Goal: Task Accomplishment & Management: Use online tool/utility

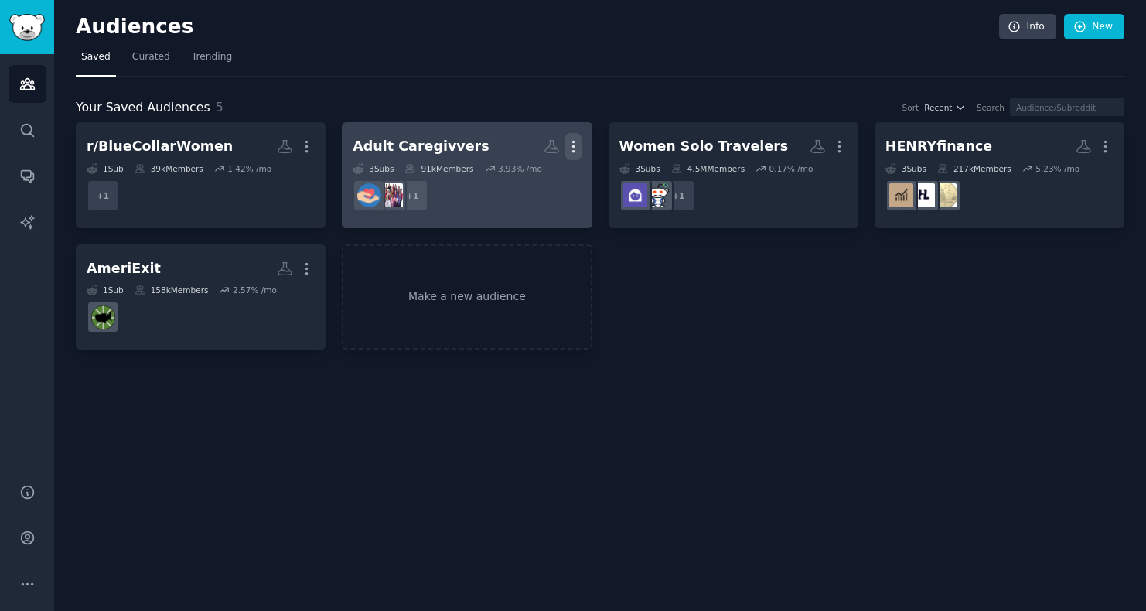
click at [573, 139] on icon "button" at bounding box center [573, 146] width 16 height 16
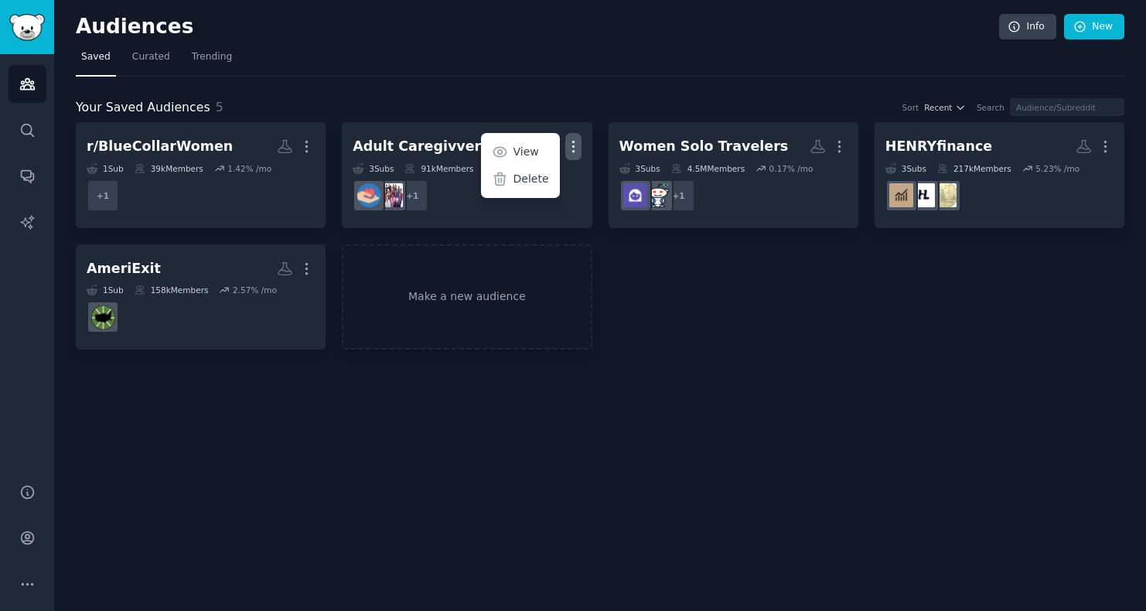
drag, startPoint x: 738, startPoint y: 265, endPoint x: 744, endPoint y: 256, distance: 10.7
click at [738, 265] on div "r/BlueCollarWomen More 1 Sub 39k Members 1.42 % /mo + 1 Adult Caregivvers More …" at bounding box center [600, 235] width 1048 height 227
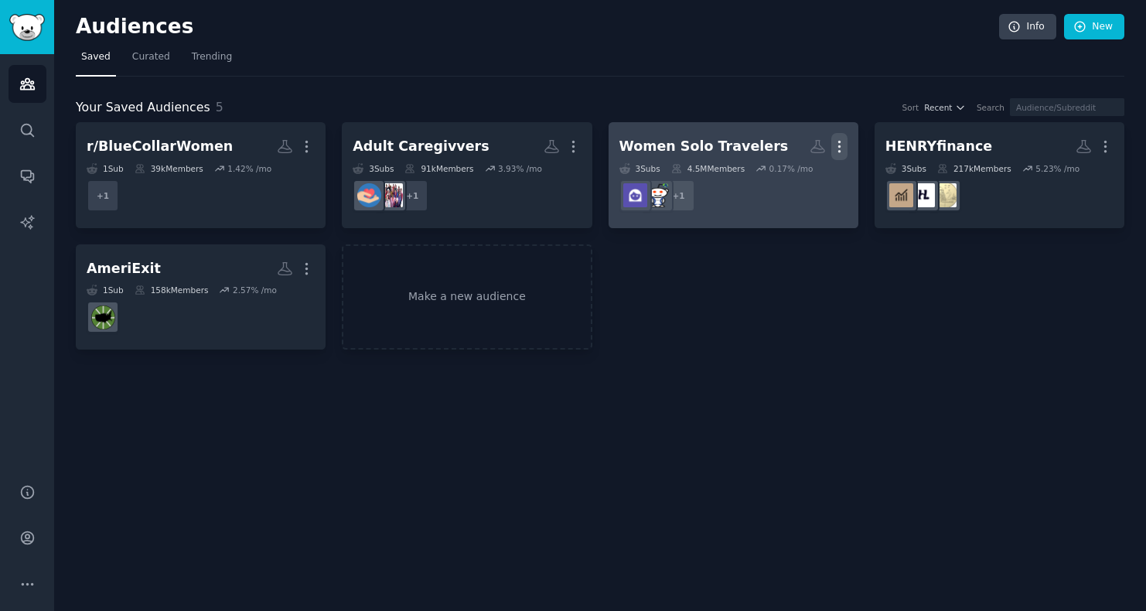
click at [840, 145] on icon "button" at bounding box center [839, 146] width 16 height 16
click at [773, 181] on icon at bounding box center [766, 179] width 16 height 16
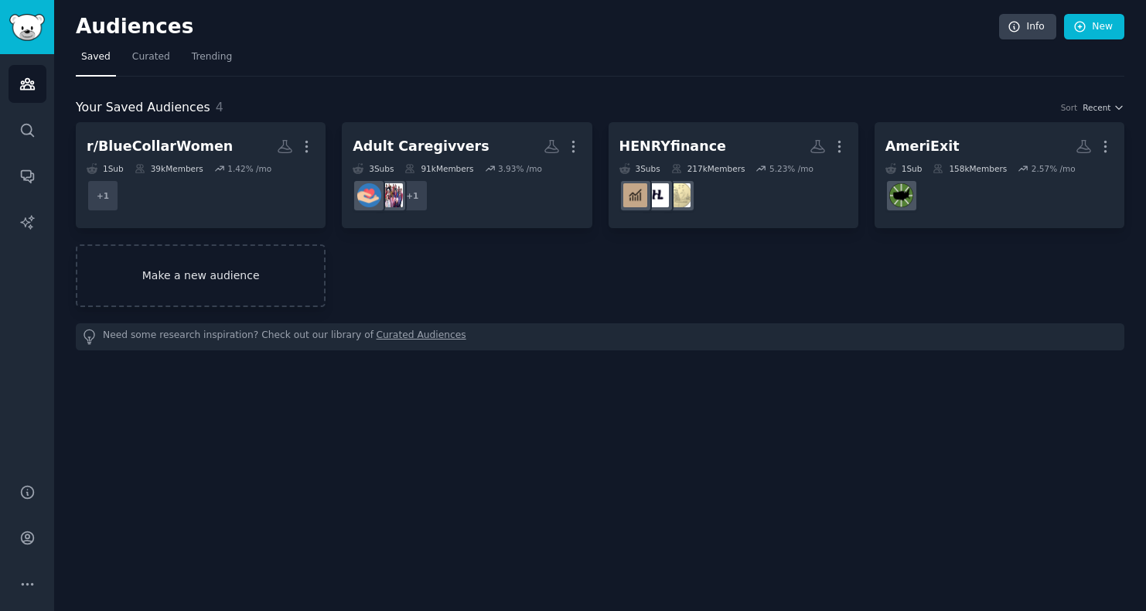
click at [288, 272] on link "Make a new audience" at bounding box center [201, 275] width 250 height 63
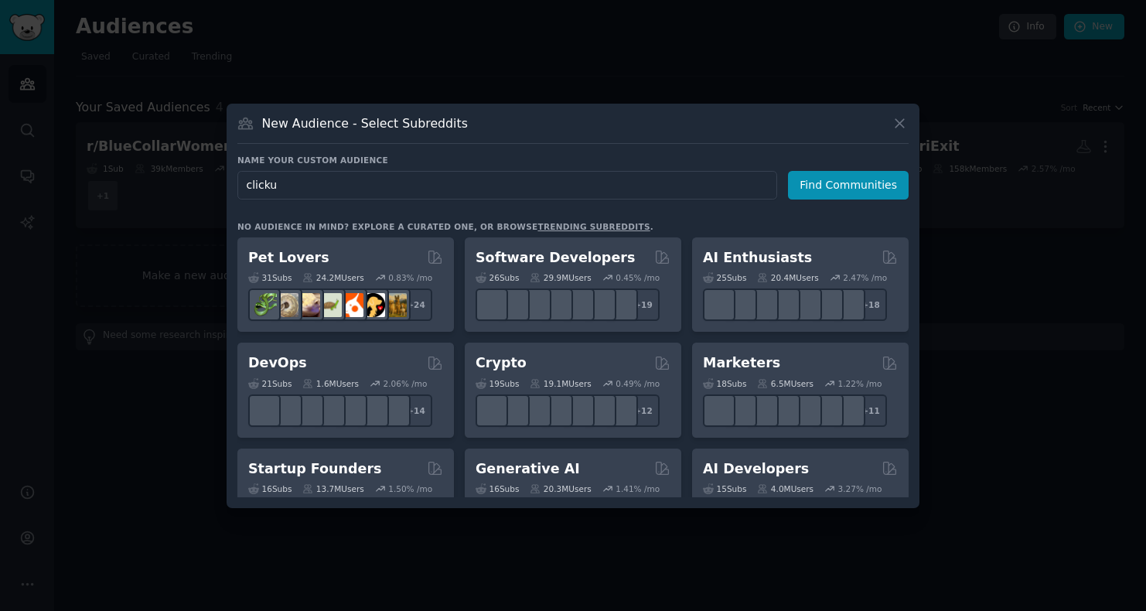
type input "clickup"
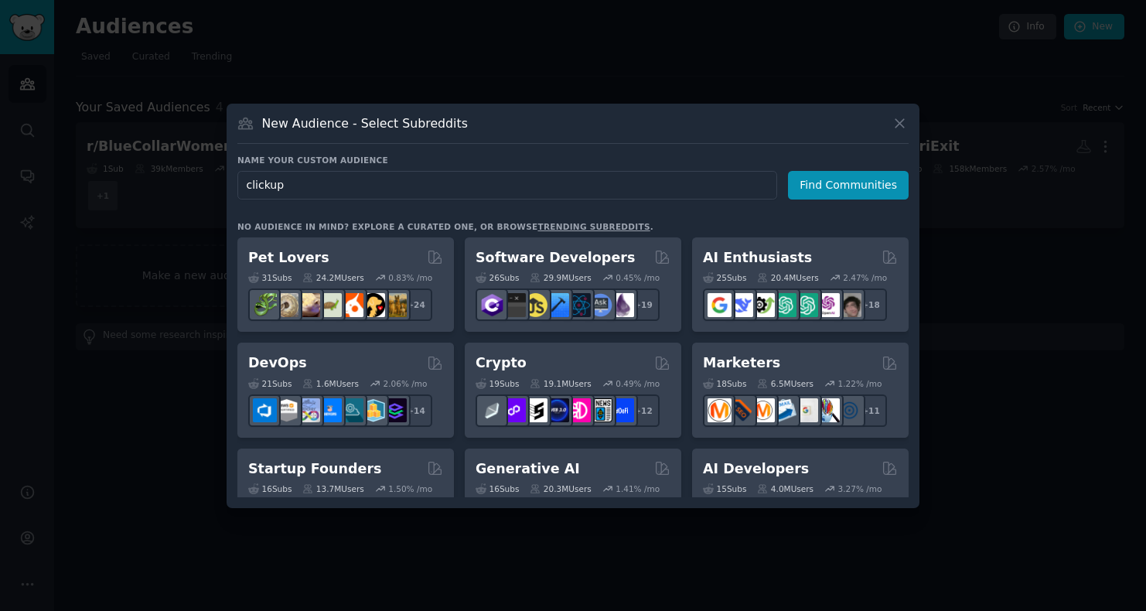
click button "Find Communities" at bounding box center [848, 185] width 121 height 29
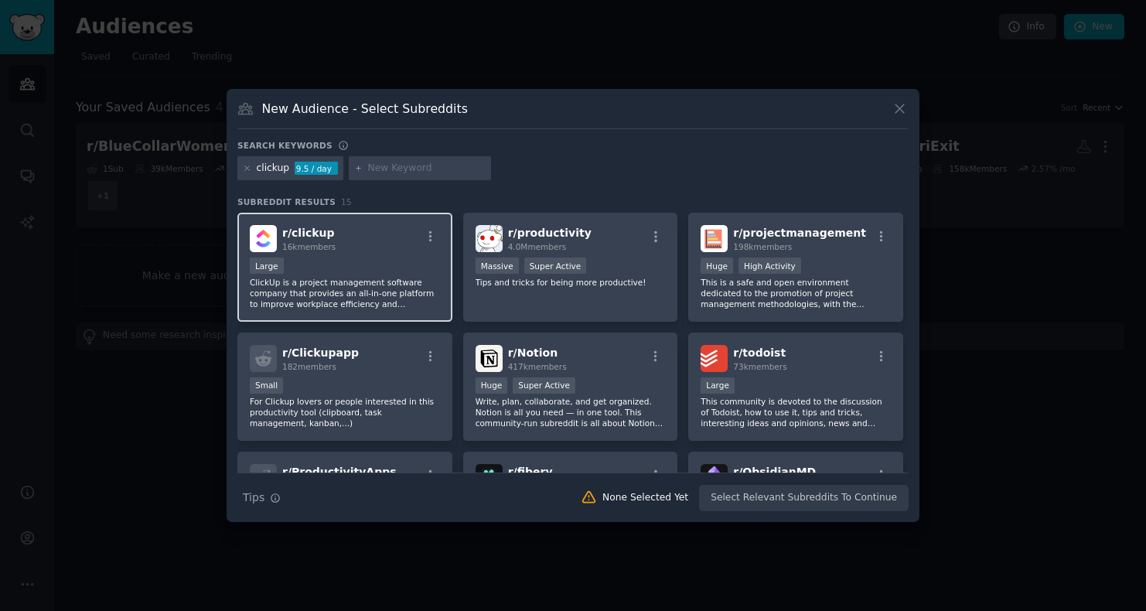
click at [404, 274] on div "Large" at bounding box center [345, 266] width 190 height 19
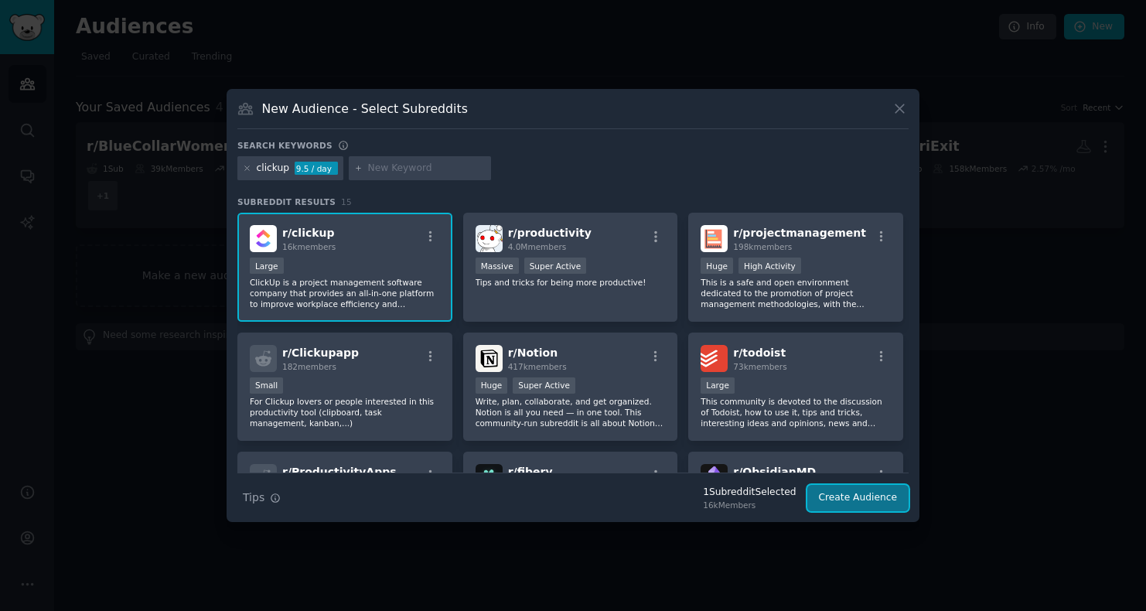
click at [883, 501] on button "Create Audience" at bounding box center [858, 498] width 102 height 26
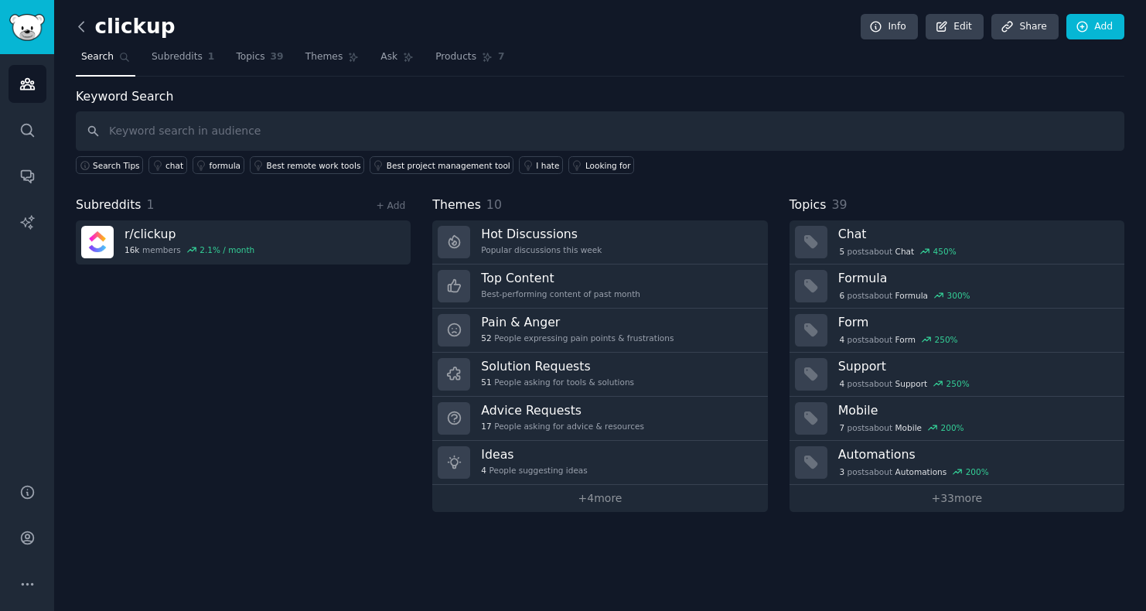
click at [83, 32] on icon at bounding box center [81, 27] width 16 height 16
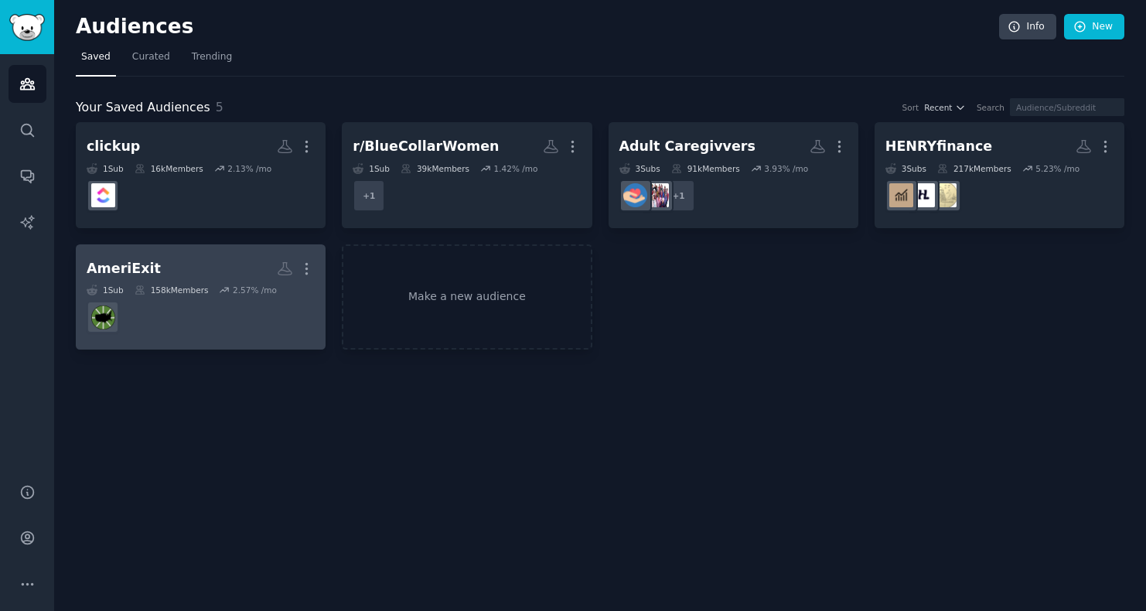
click at [317, 264] on link "AmeriExit More 1 Sub 158k Members 2.57 % /mo" at bounding box center [201, 297] width 250 height 106
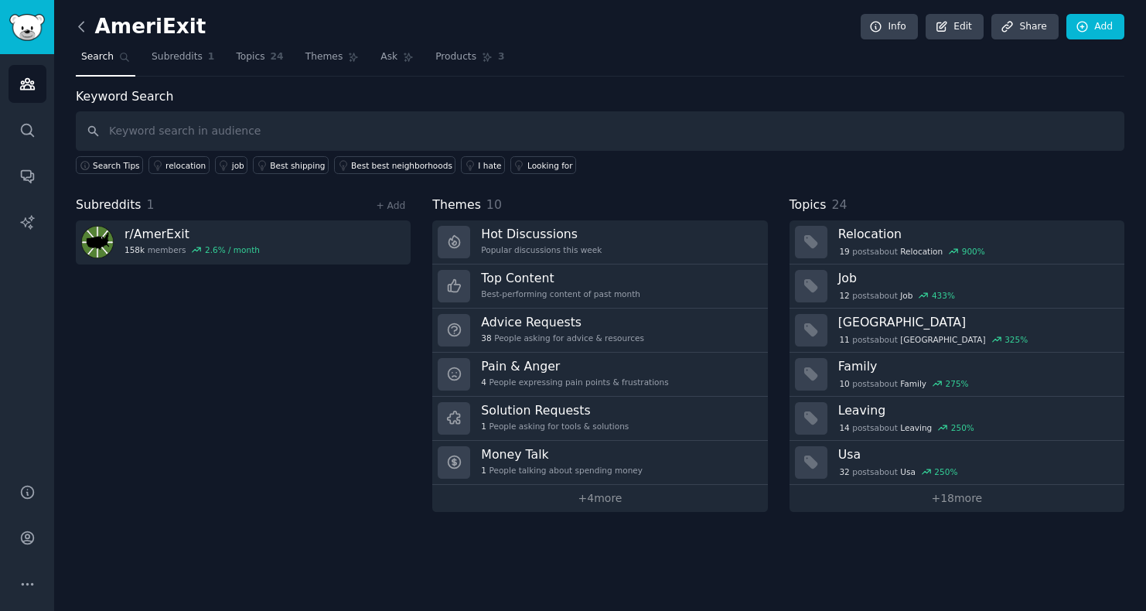
click at [85, 32] on icon at bounding box center [81, 27] width 16 height 16
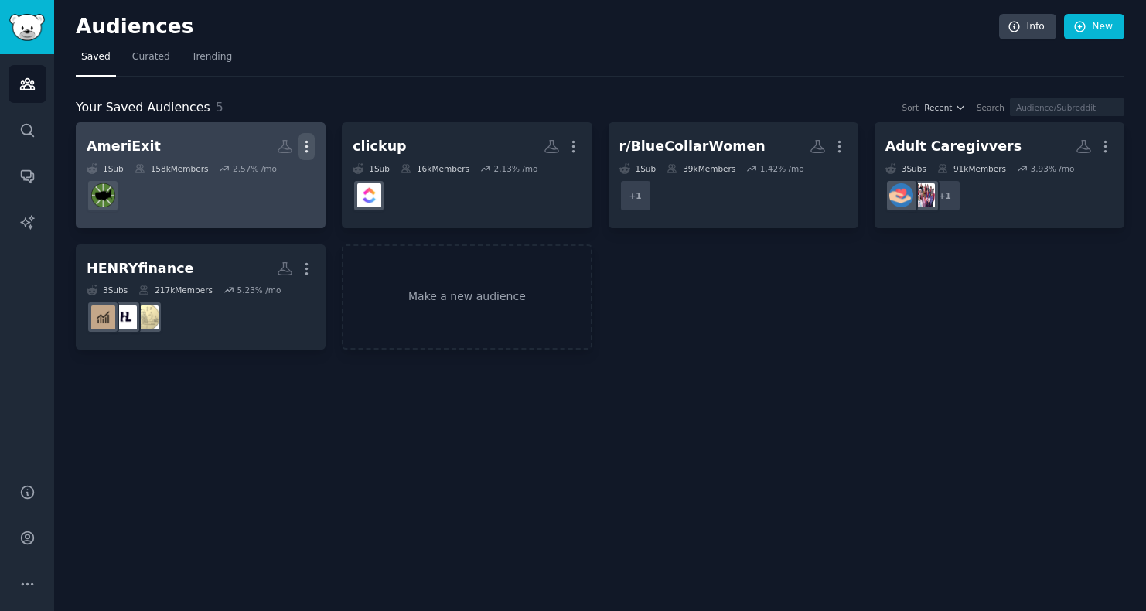
click at [306, 148] on icon "button" at bounding box center [306, 146] width 16 height 16
click at [264, 179] on p "Delete" at bounding box center [265, 179] width 36 height 16
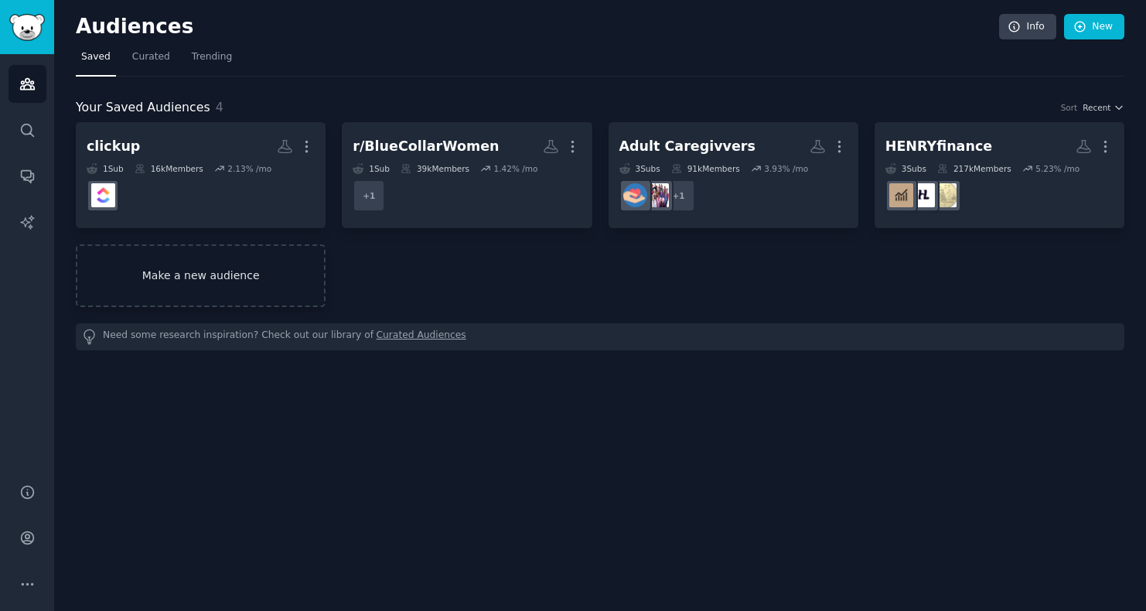
click at [262, 269] on link "Make a new audience" at bounding box center [201, 275] width 250 height 63
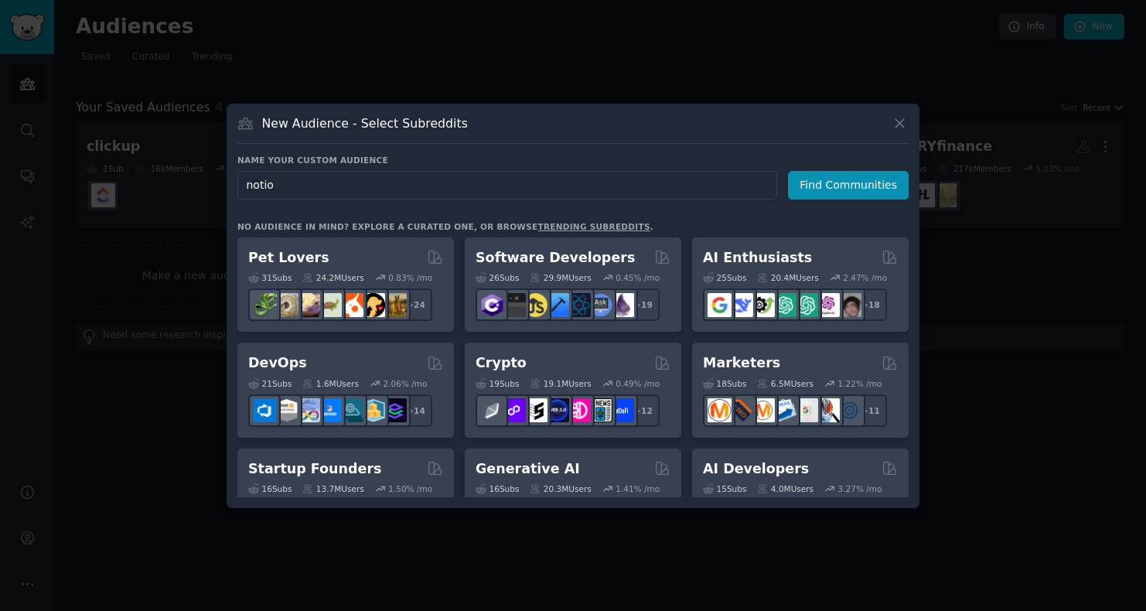
type input "notion"
click button "Find Communities" at bounding box center [848, 185] width 121 height 29
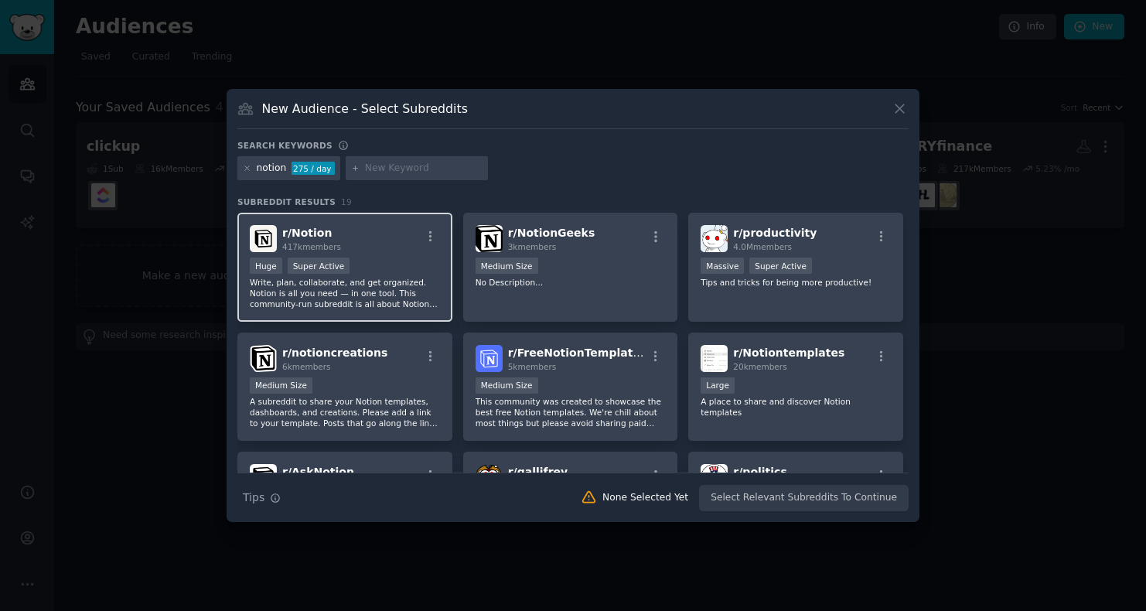
click at [339, 234] on h2 "r/ Notion 417k members" at bounding box center [311, 238] width 59 height 27
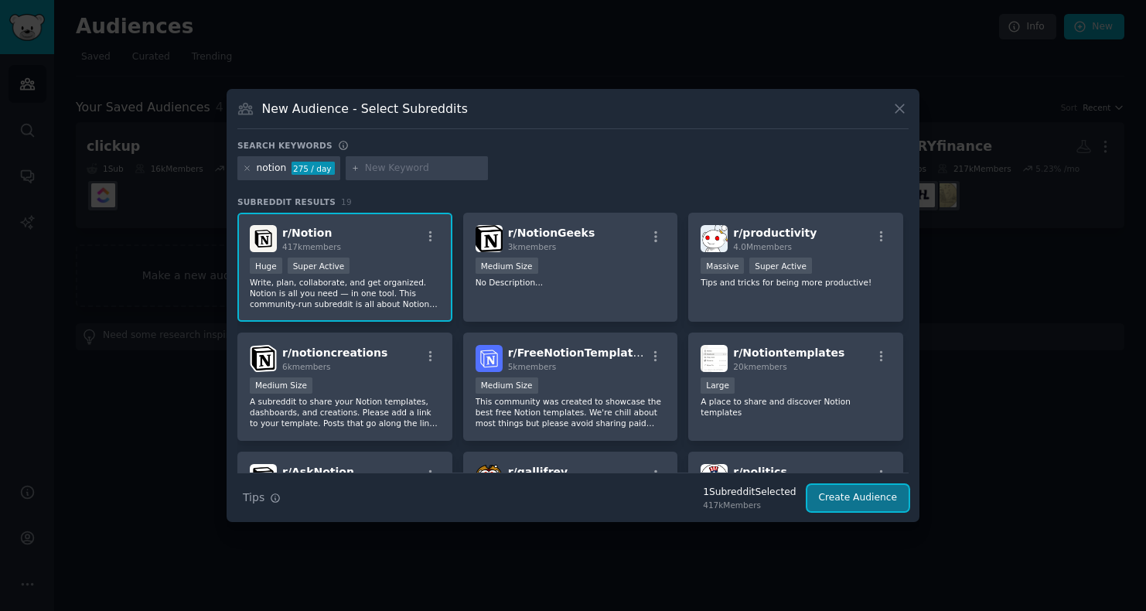
click at [876, 501] on button "Create Audience" at bounding box center [858, 498] width 102 height 26
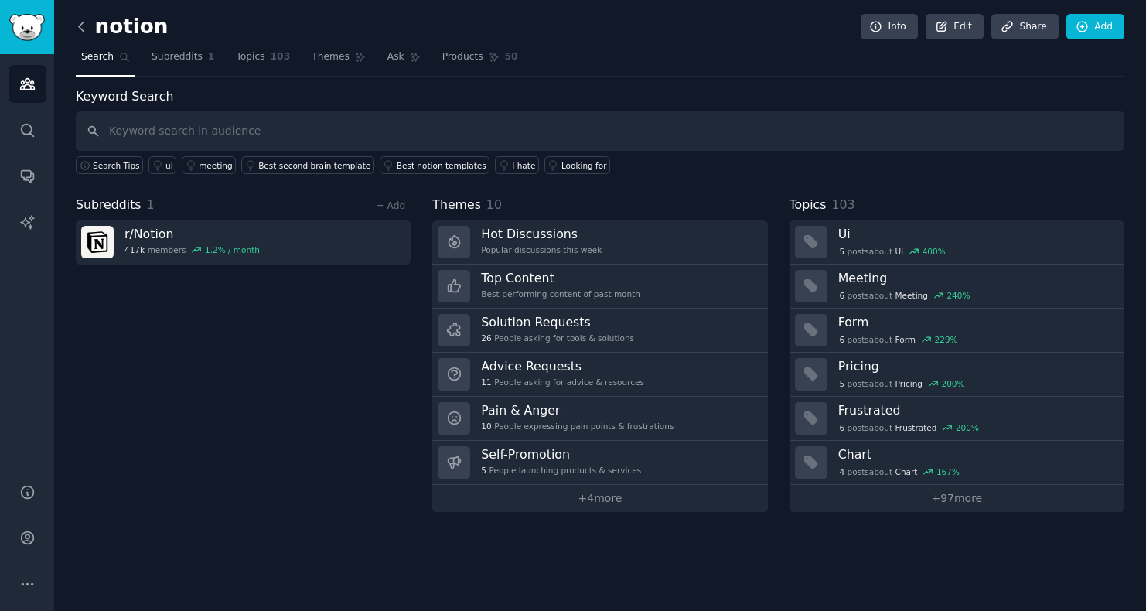
click at [80, 26] on icon at bounding box center [81, 27] width 16 height 16
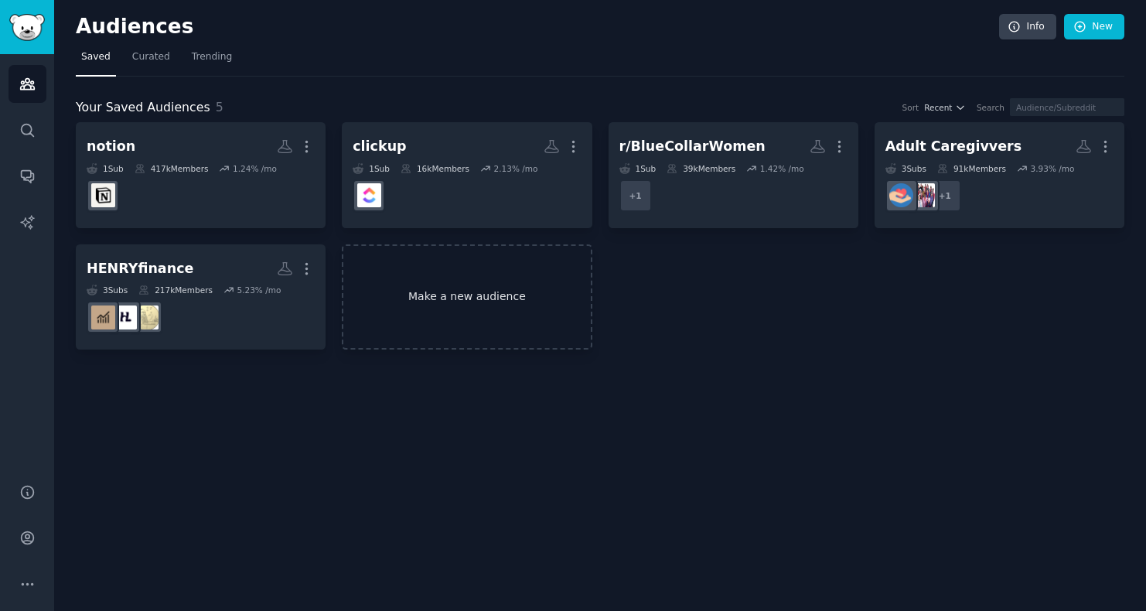
click at [442, 315] on link "Make a new audience" at bounding box center [467, 297] width 250 height 106
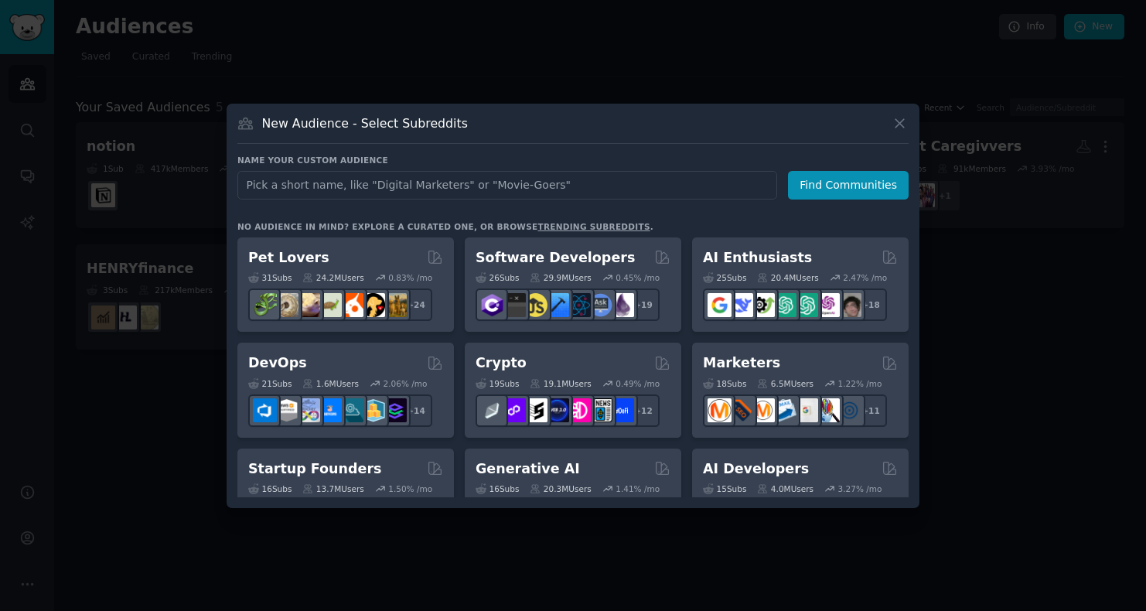
click at [455, 185] on input "text" at bounding box center [507, 185] width 540 height 29
type input "figma"
click button "Find Communities" at bounding box center [848, 185] width 121 height 29
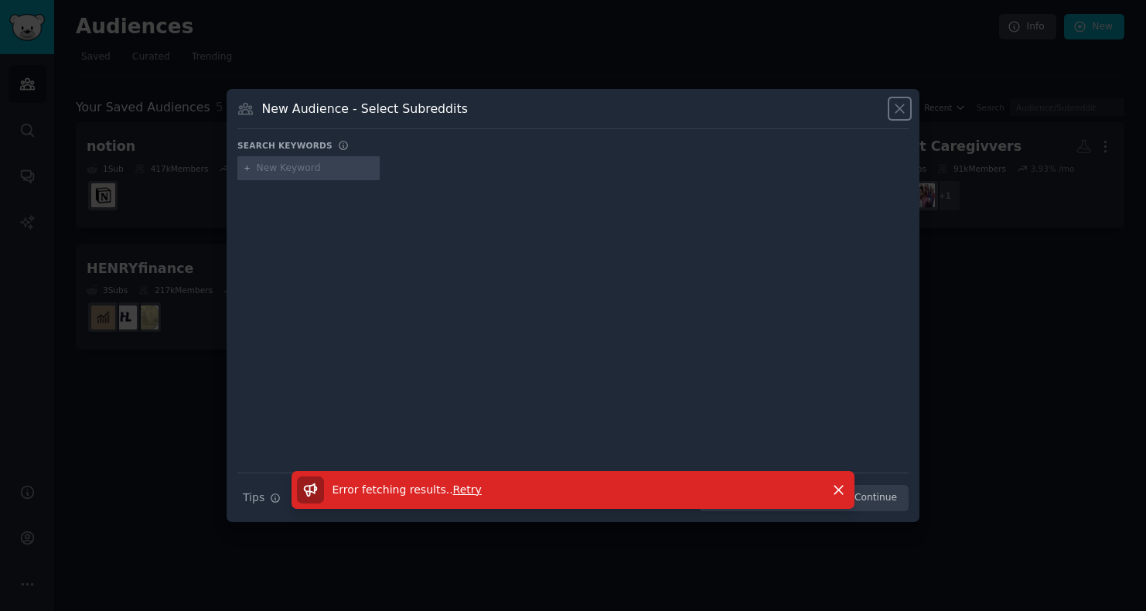
click at [898, 112] on icon at bounding box center [899, 109] width 16 height 16
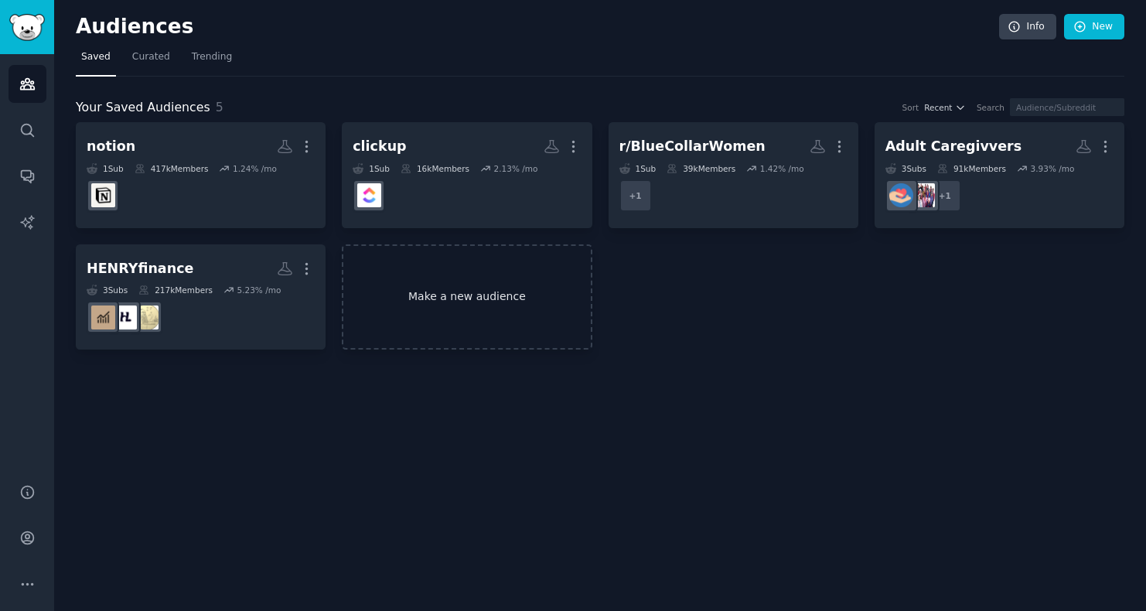
click at [441, 326] on link "Make a new audience" at bounding box center [467, 297] width 250 height 106
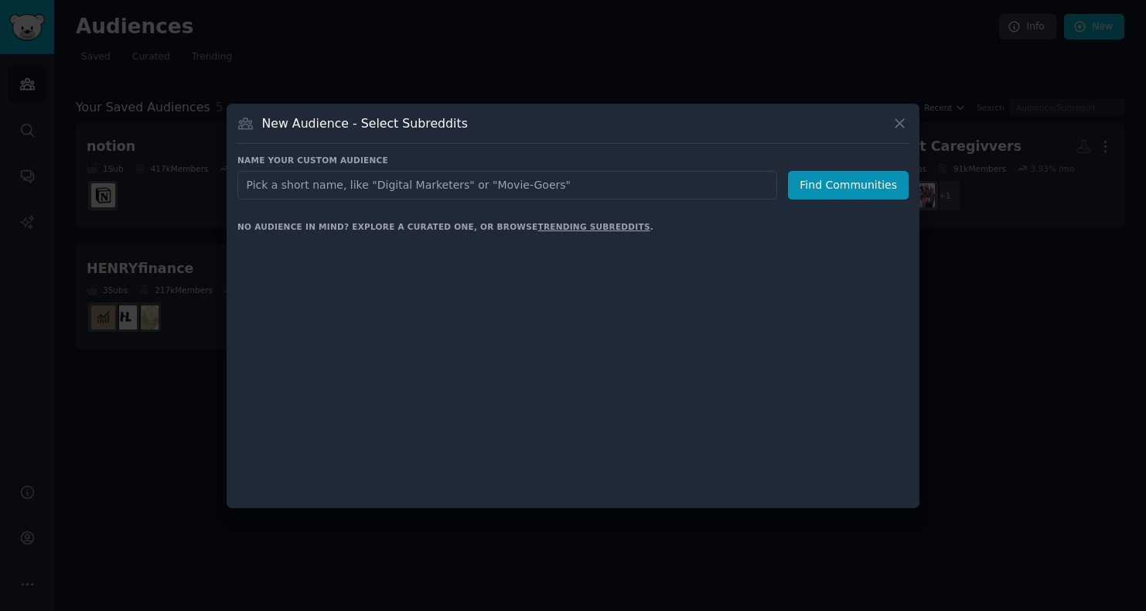
type input "g"
type input "figma"
click button "Find Communities" at bounding box center [848, 185] width 121 height 29
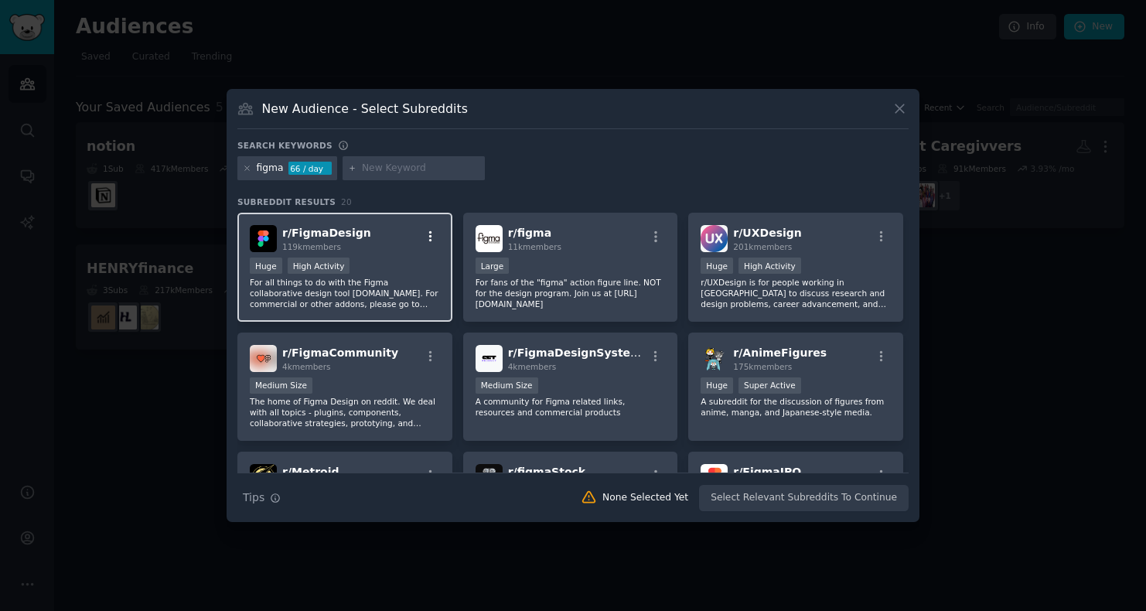
click at [424, 239] on icon "button" at bounding box center [431, 237] width 14 height 14
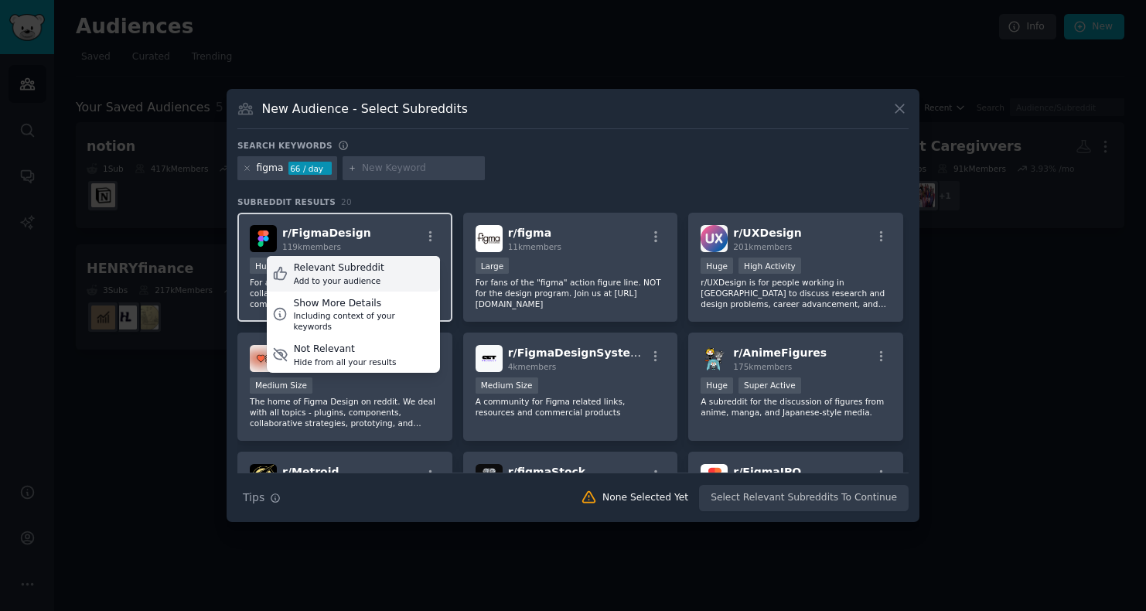
click at [411, 267] on div "Relevant Subreddit Add to your audience" at bounding box center [353, 274] width 173 height 36
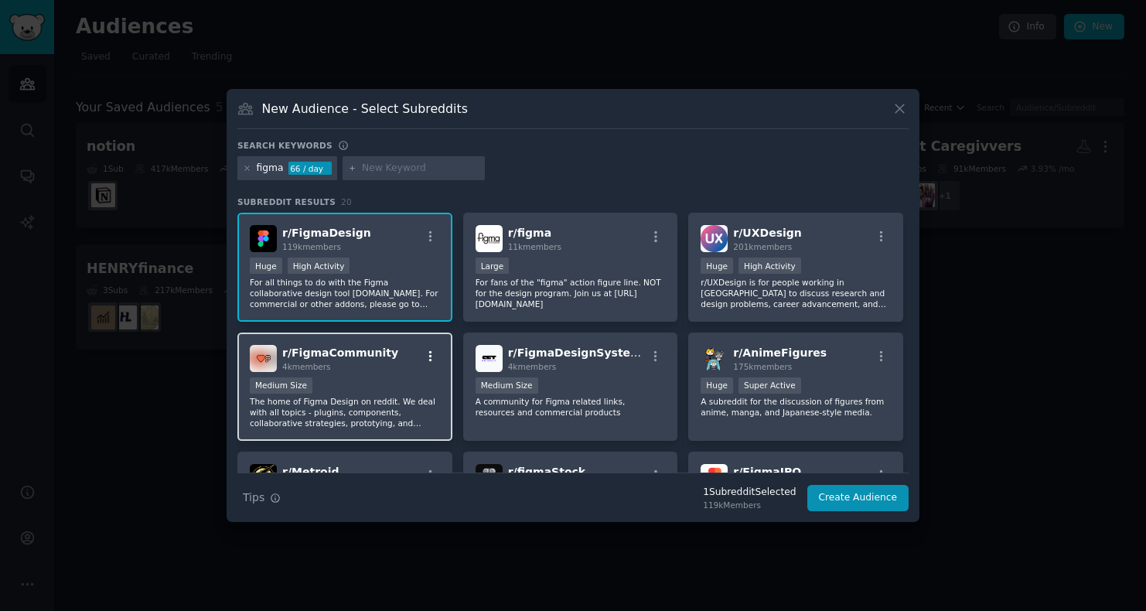
click at [431, 356] on icon "button" at bounding box center [431, 356] width 14 height 14
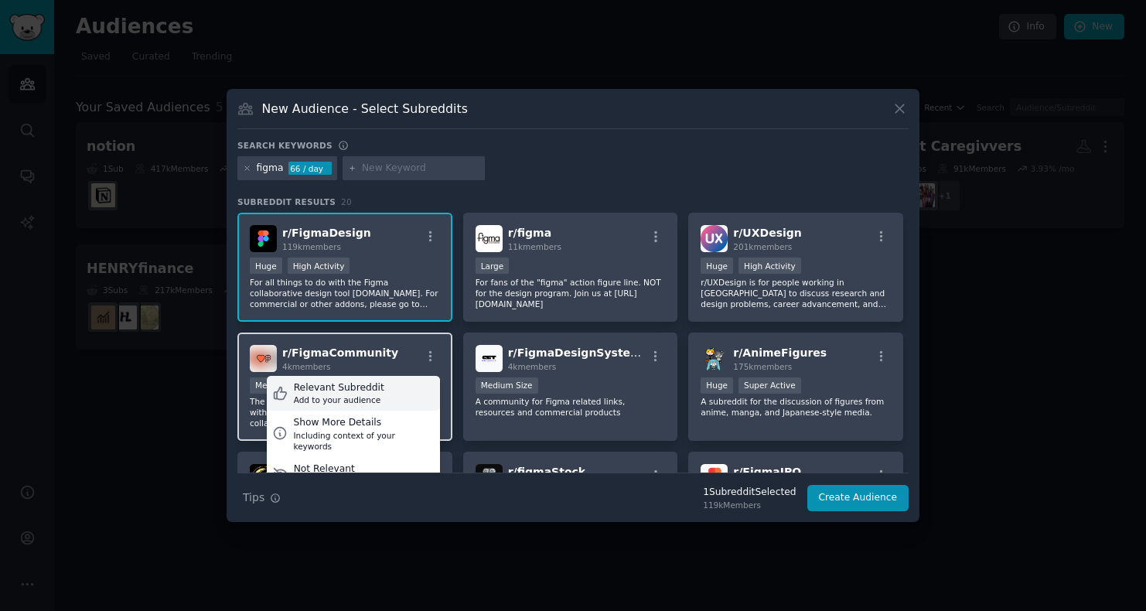
click at [412, 394] on div "Relevant Subreddit Add to your audience" at bounding box center [353, 394] width 173 height 36
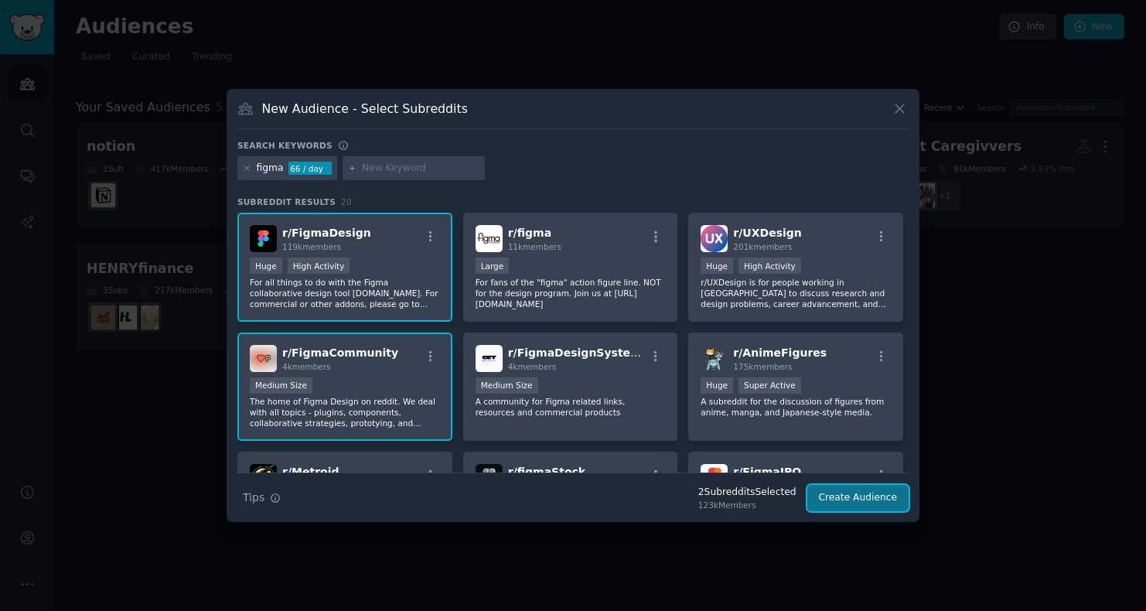
click at [859, 497] on button "Create Audience" at bounding box center [858, 498] width 102 height 26
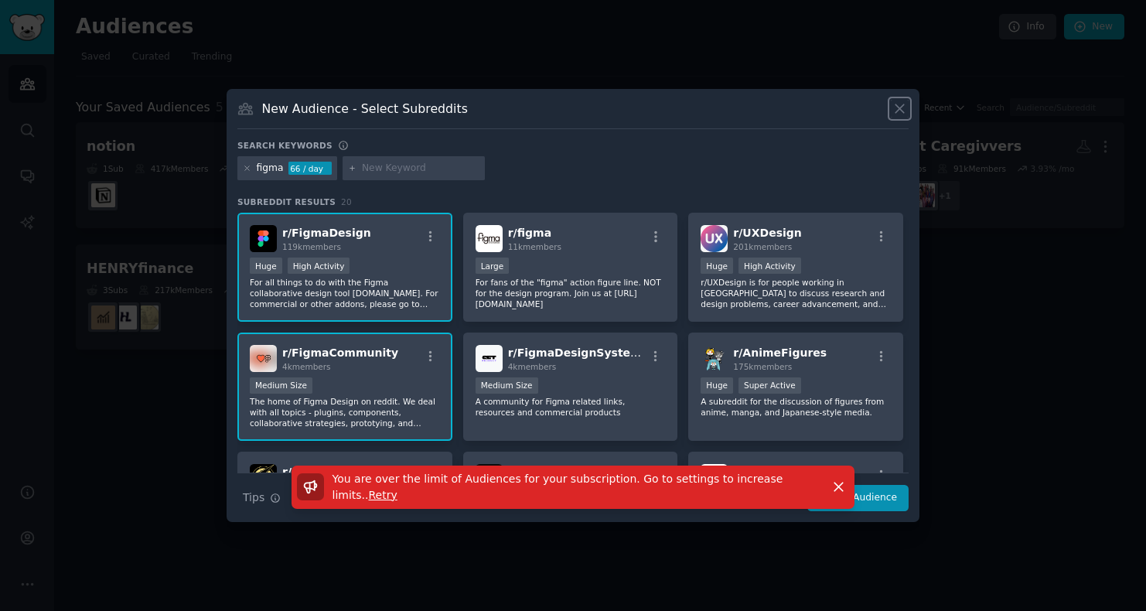
click at [898, 107] on icon at bounding box center [899, 108] width 9 height 9
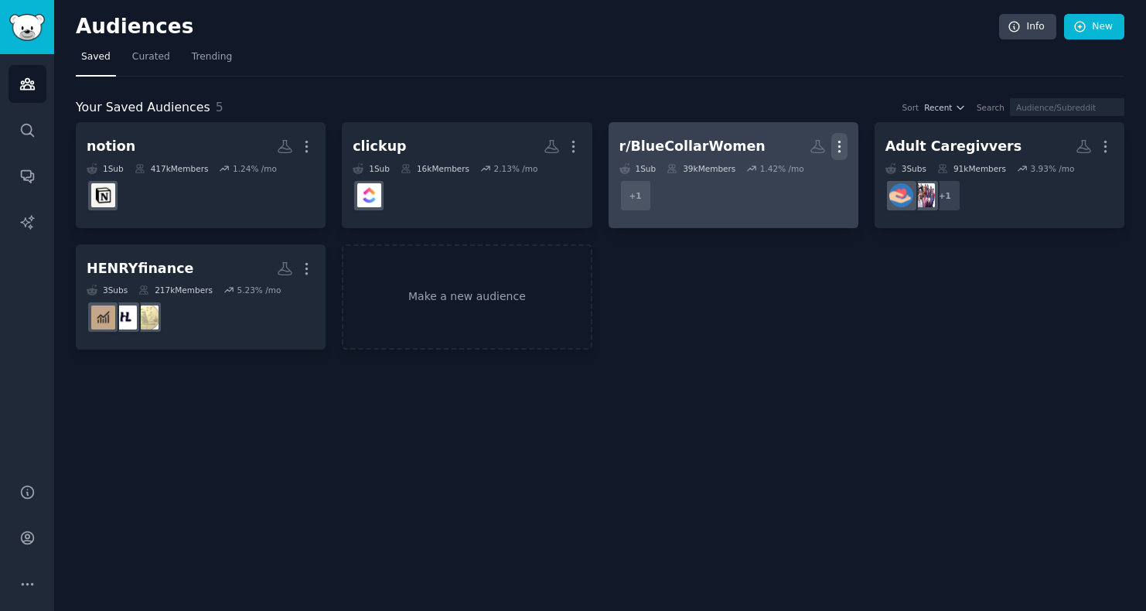
click at [836, 147] on icon "button" at bounding box center [839, 146] width 16 height 16
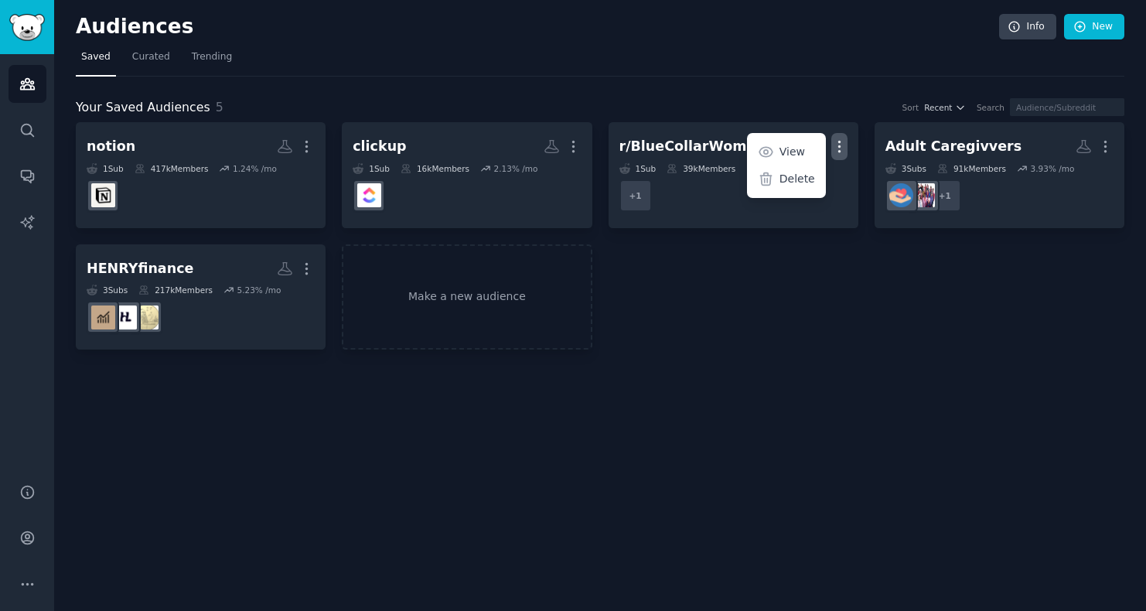
click at [925, 285] on div "notion More 1 Sub 417k Members 1.24 % /mo clickup Custom Audience More 1 Sub 16…" at bounding box center [600, 235] width 1048 height 227
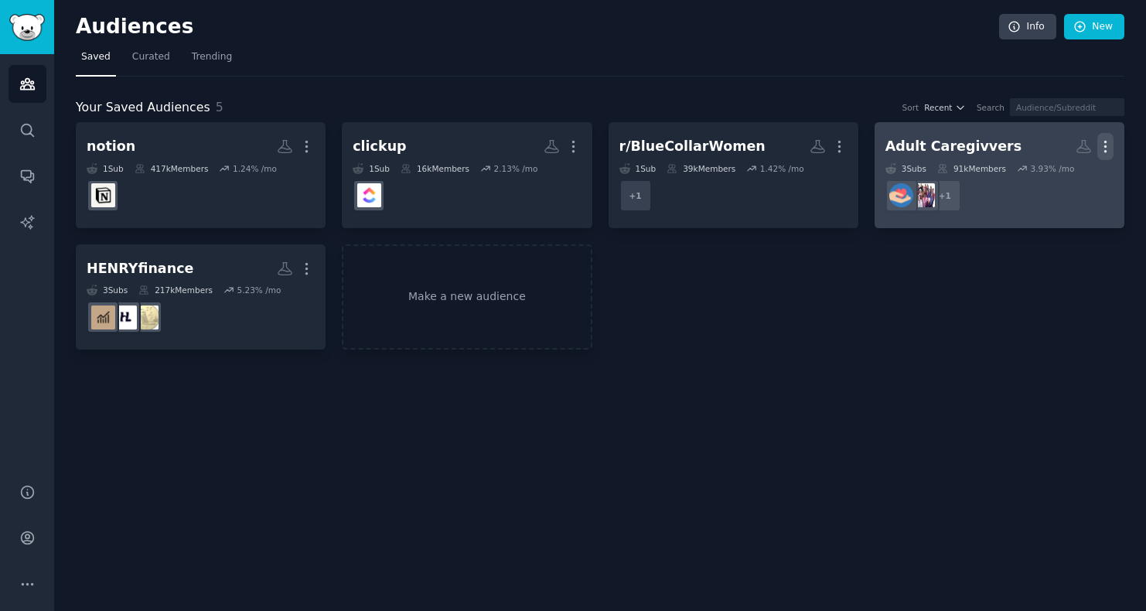
click at [1102, 141] on icon "button" at bounding box center [1105, 146] width 16 height 16
click at [1043, 179] on div "Delete" at bounding box center [1052, 179] width 73 height 32
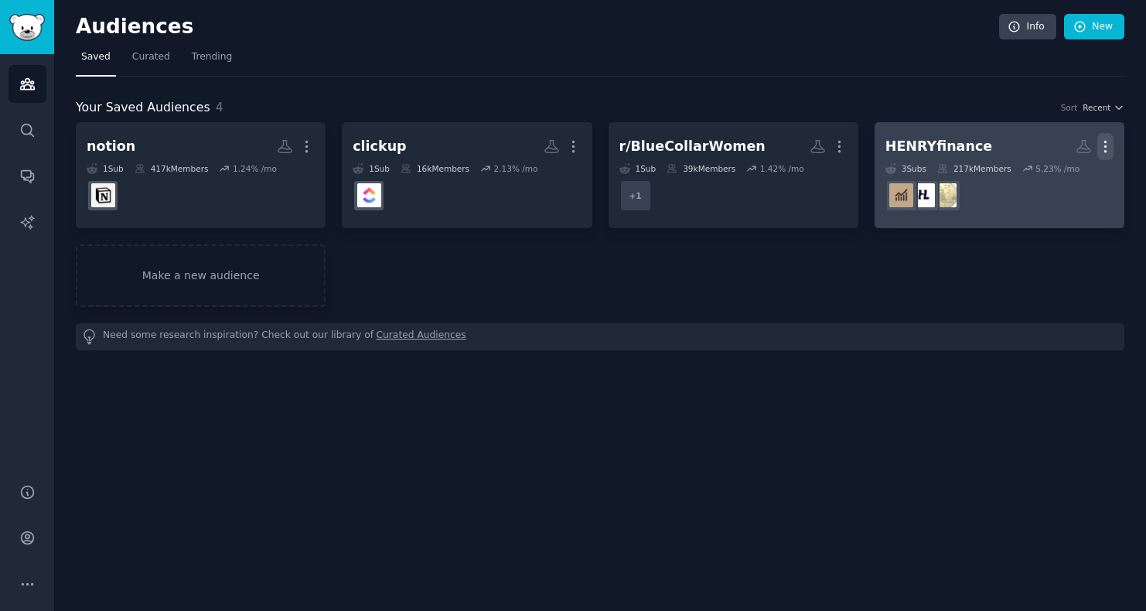
click at [1109, 146] on icon "button" at bounding box center [1105, 146] width 16 height 16
click at [1052, 179] on p "Delete" at bounding box center [1063, 179] width 36 height 16
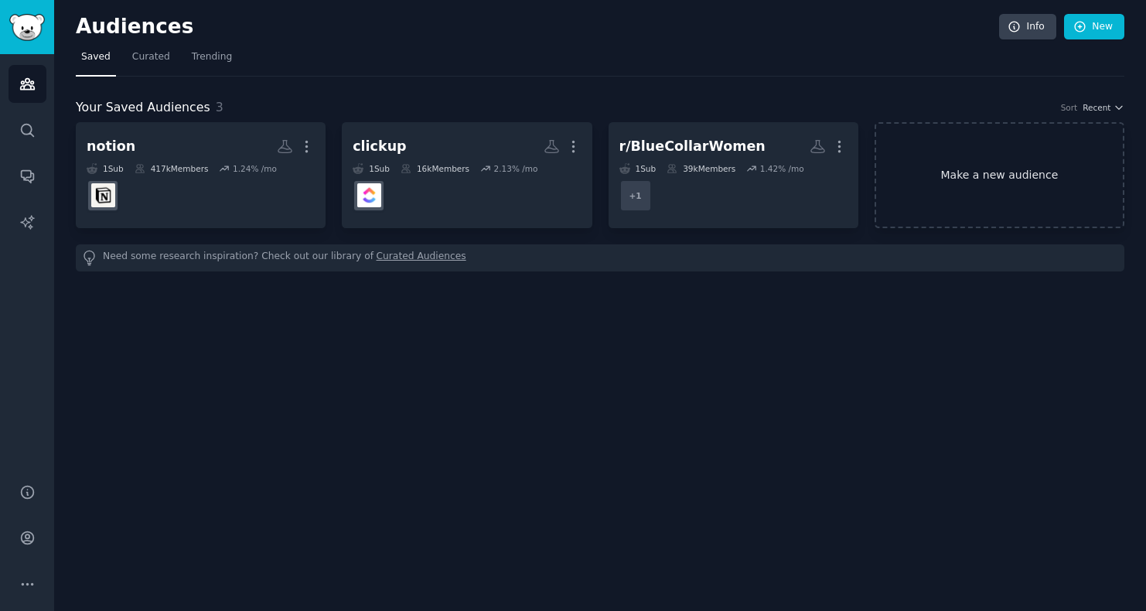
click at [977, 146] on link "Make a new audience" at bounding box center [999, 175] width 250 height 106
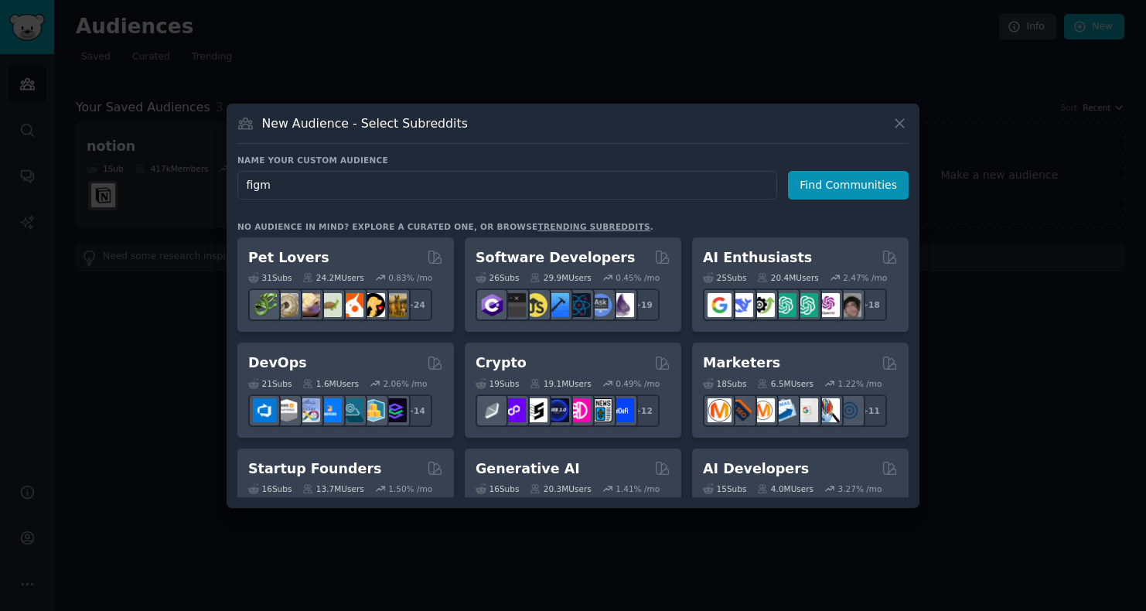
type input "figma"
click button "Find Communities" at bounding box center [848, 185] width 121 height 29
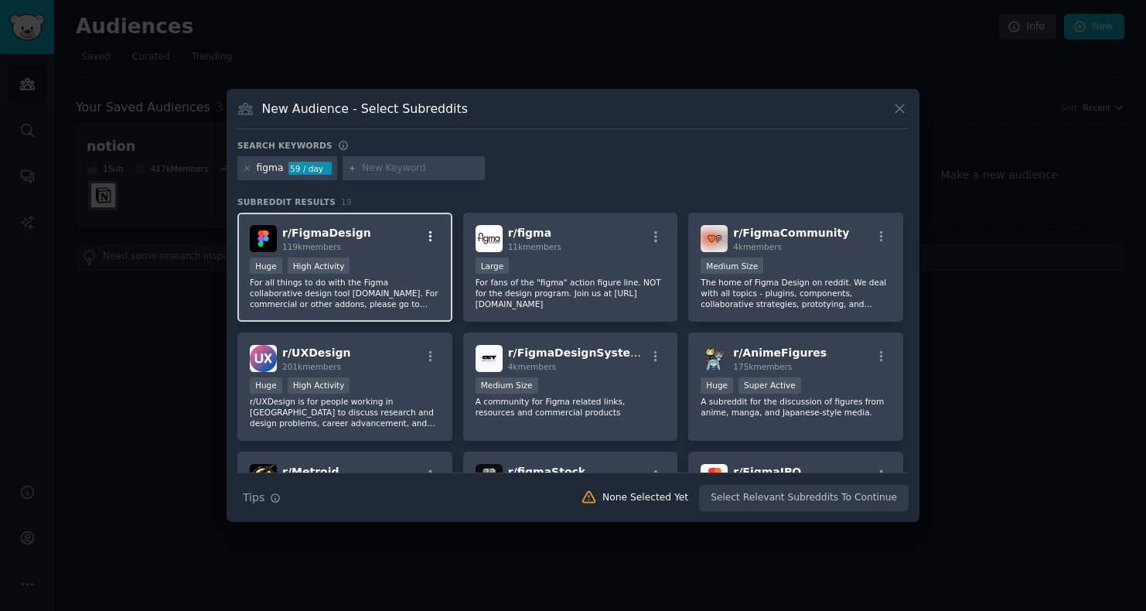
click at [435, 237] on button "button" at bounding box center [430, 237] width 19 height 14
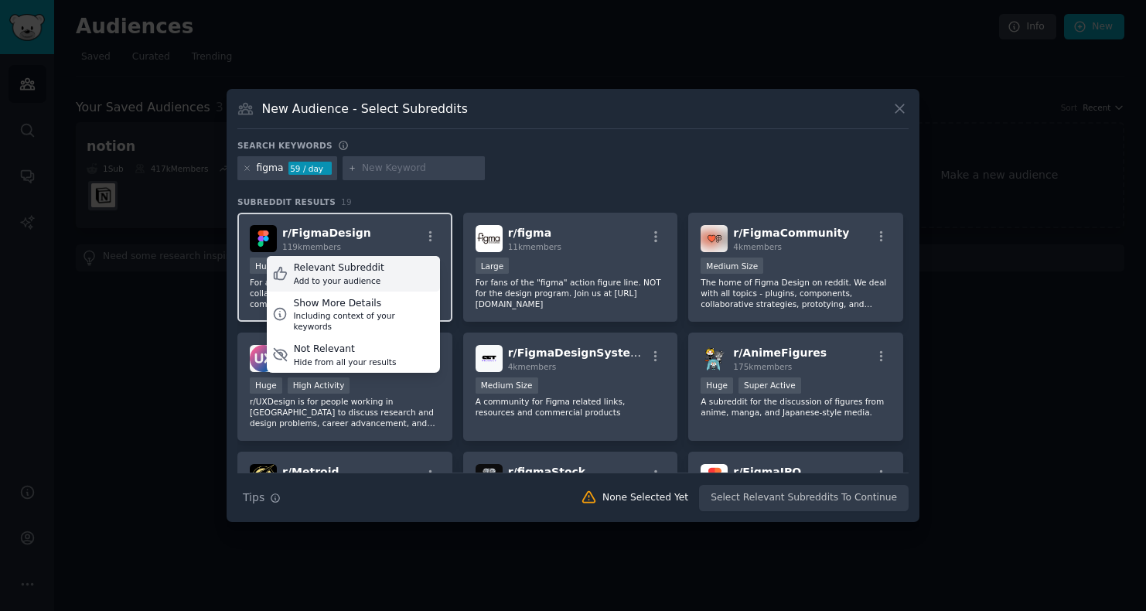
click at [387, 274] on div "Relevant Subreddit Add to your audience" at bounding box center [353, 274] width 173 height 36
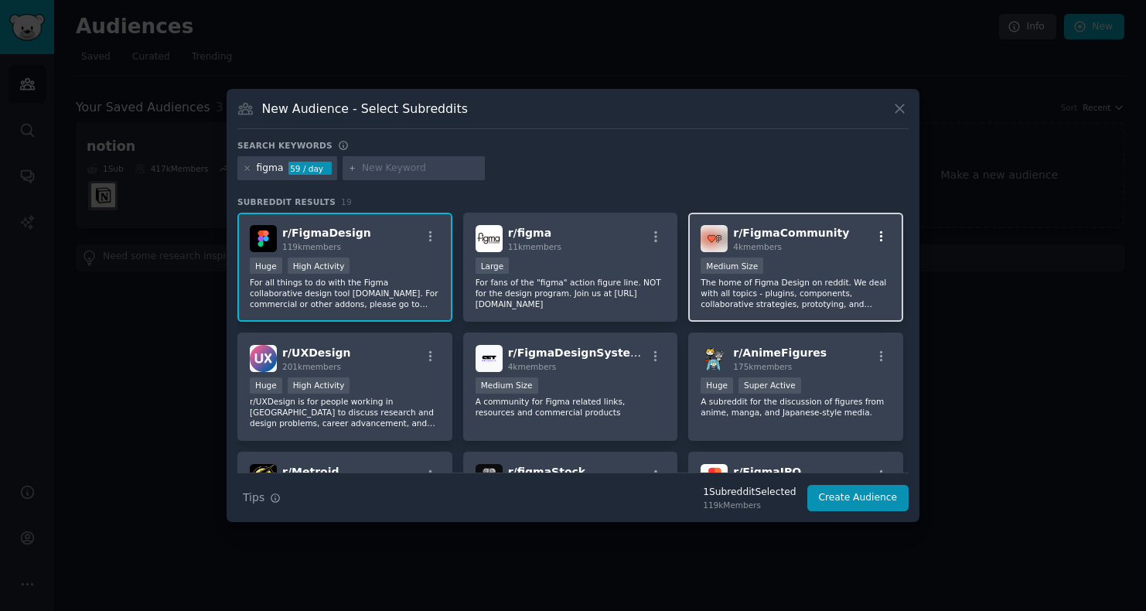
click at [878, 240] on icon "button" at bounding box center [881, 237] width 14 height 14
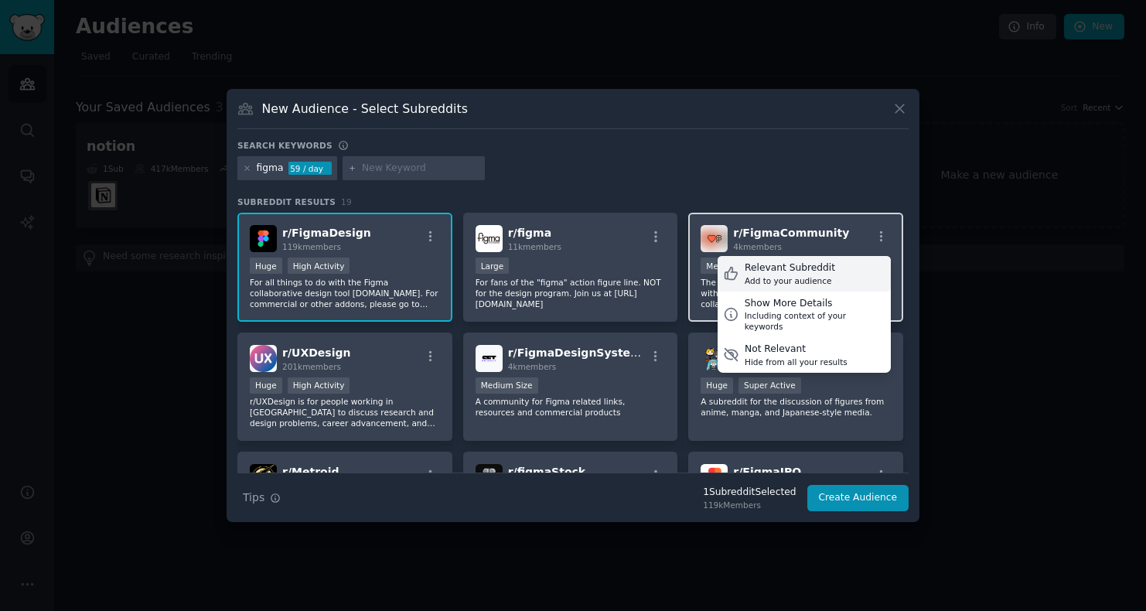
click at [817, 269] on div "Relevant Subreddit" at bounding box center [789, 268] width 90 height 14
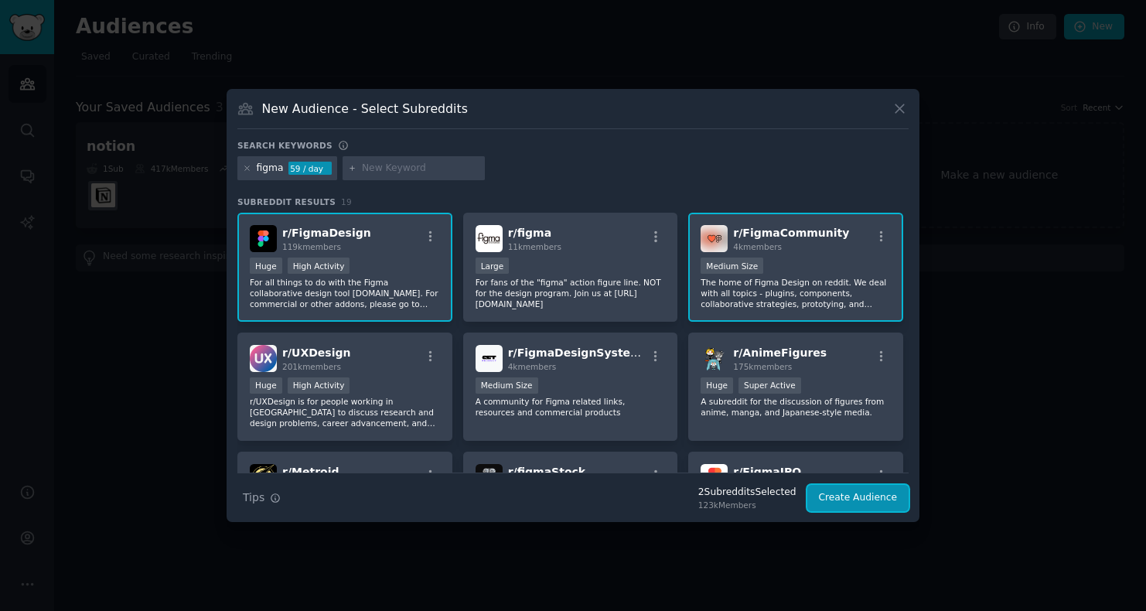
click at [891, 509] on button "Create Audience" at bounding box center [858, 498] width 102 height 26
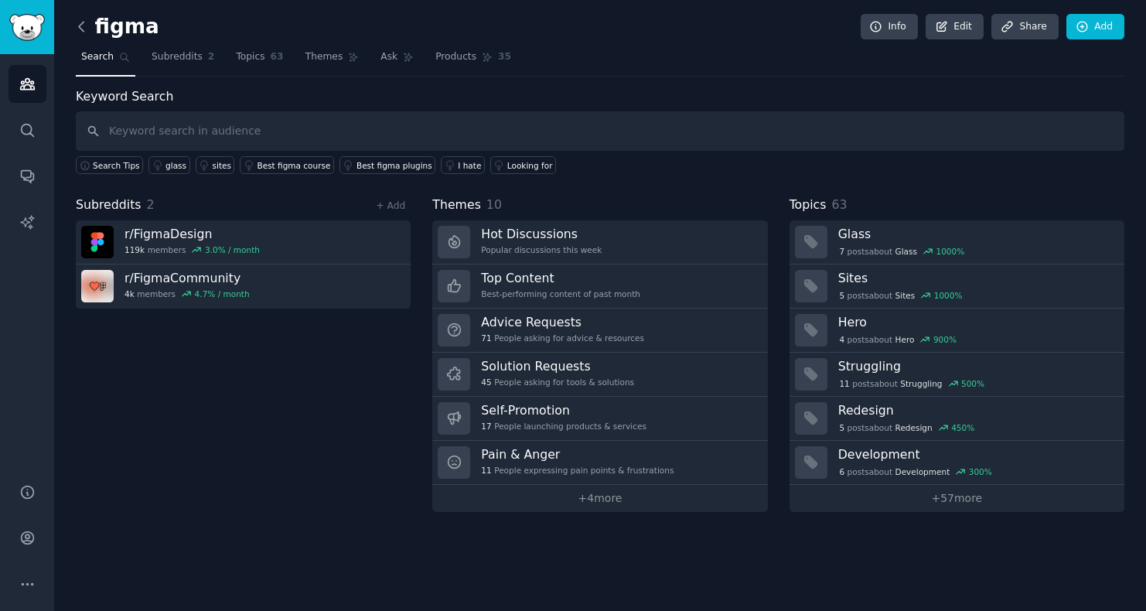
click at [81, 19] on icon at bounding box center [81, 27] width 16 height 16
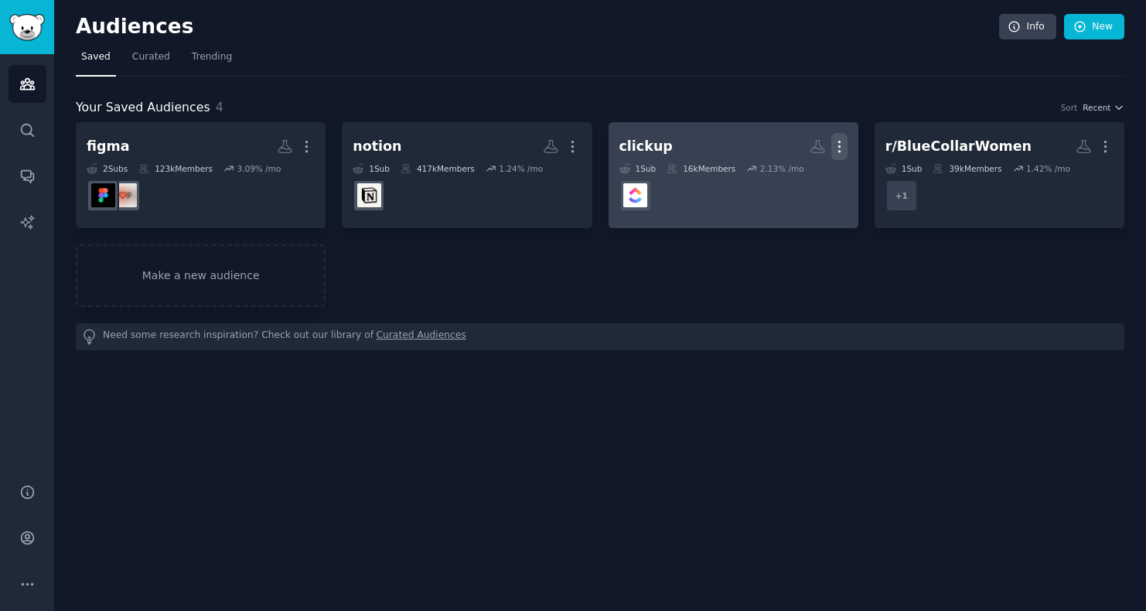
click at [843, 146] on icon "button" at bounding box center [839, 146] width 16 height 16
click at [804, 149] on p "View" at bounding box center [792, 152] width 26 height 16
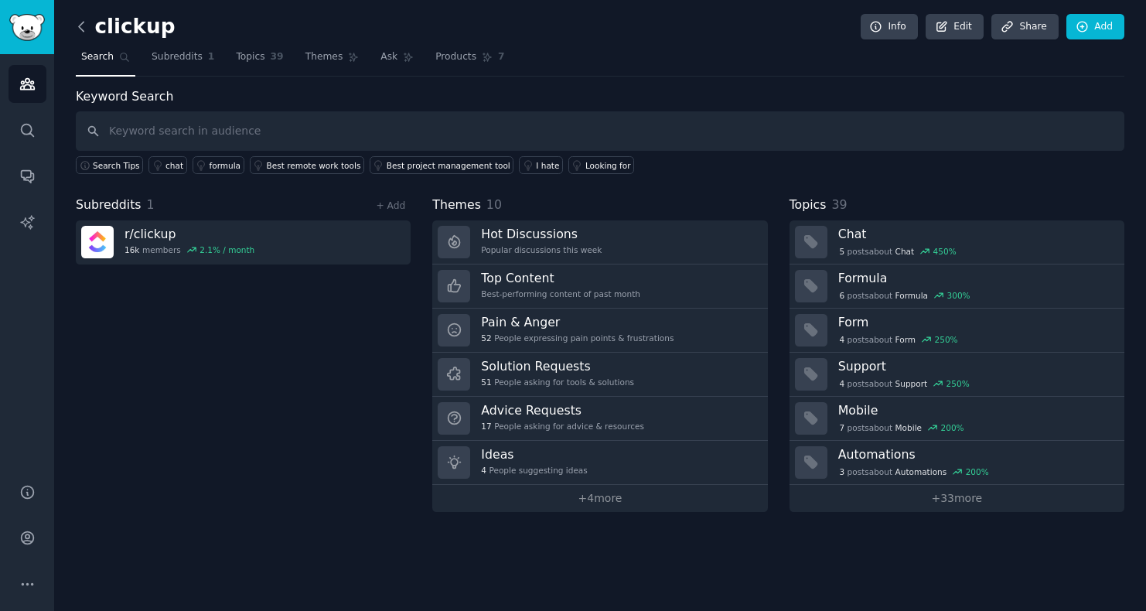
click at [79, 22] on icon at bounding box center [81, 27] width 16 height 16
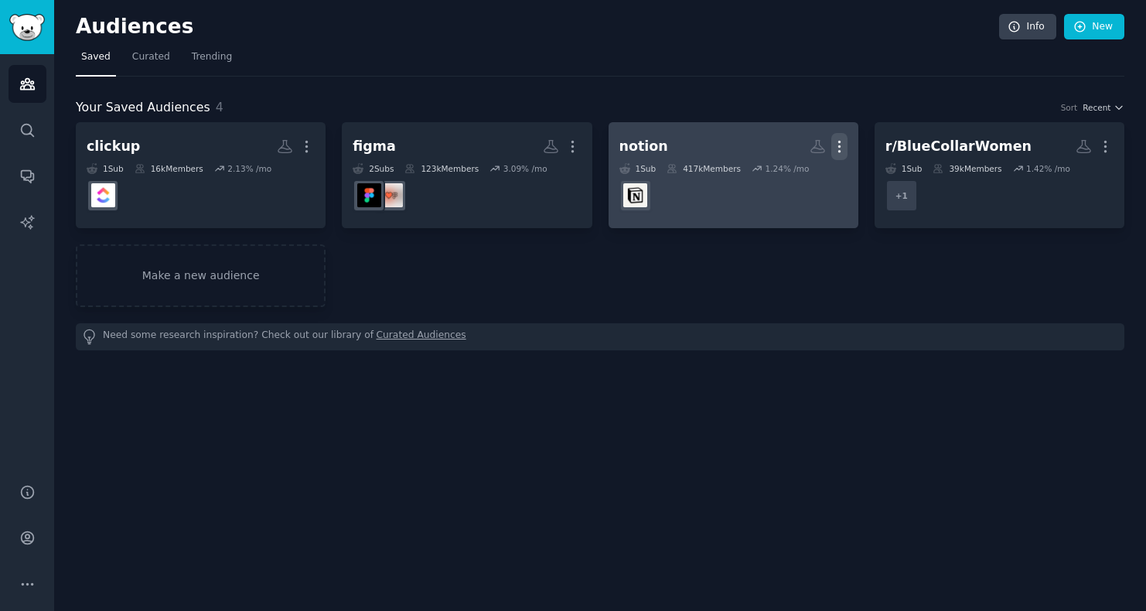
click at [845, 140] on icon "button" at bounding box center [839, 146] width 16 height 16
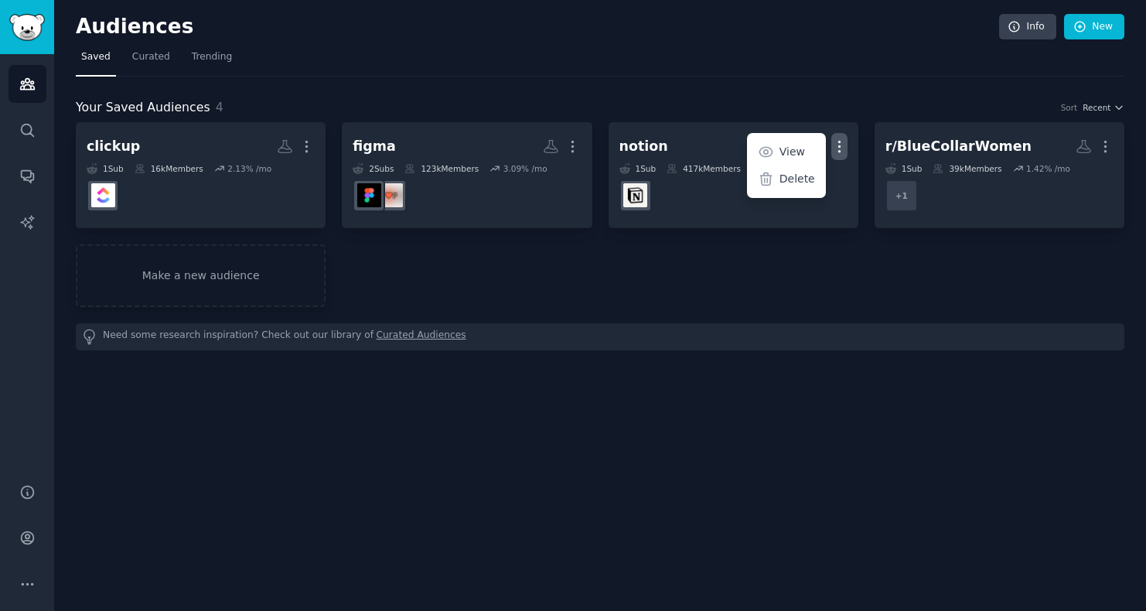
click at [782, 259] on div "clickup More 1 Sub 16k Members 2.13 % /mo figma More 2 Sub s 123k Members 3.09 …" at bounding box center [600, 214] width 1048 height 185
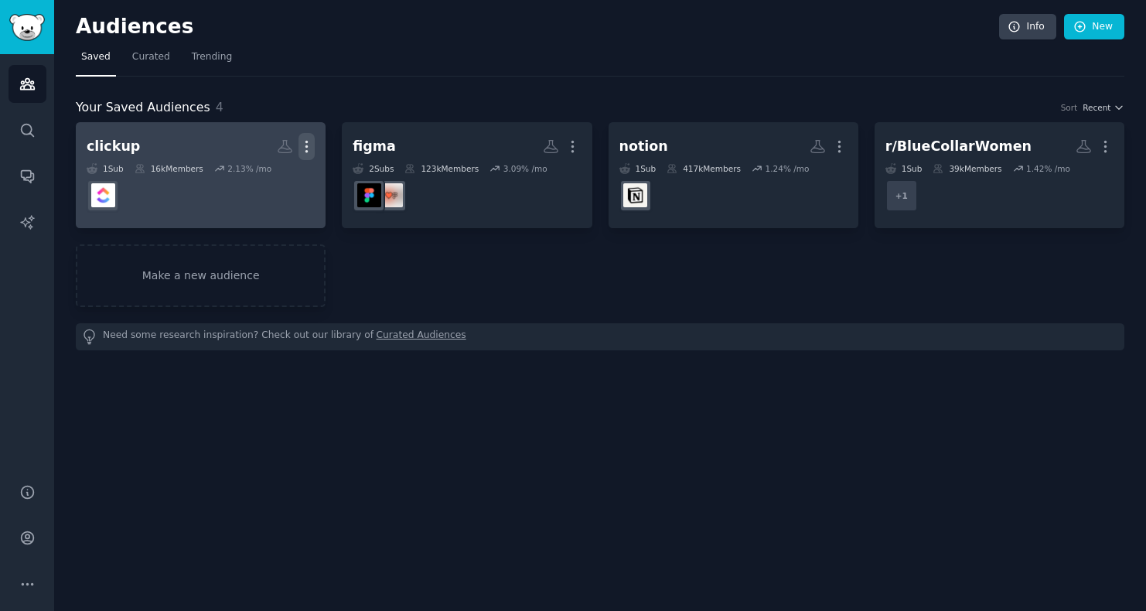
click at [310, 145] on icon "button" at bounding box center [306, 146] width 16 height 16
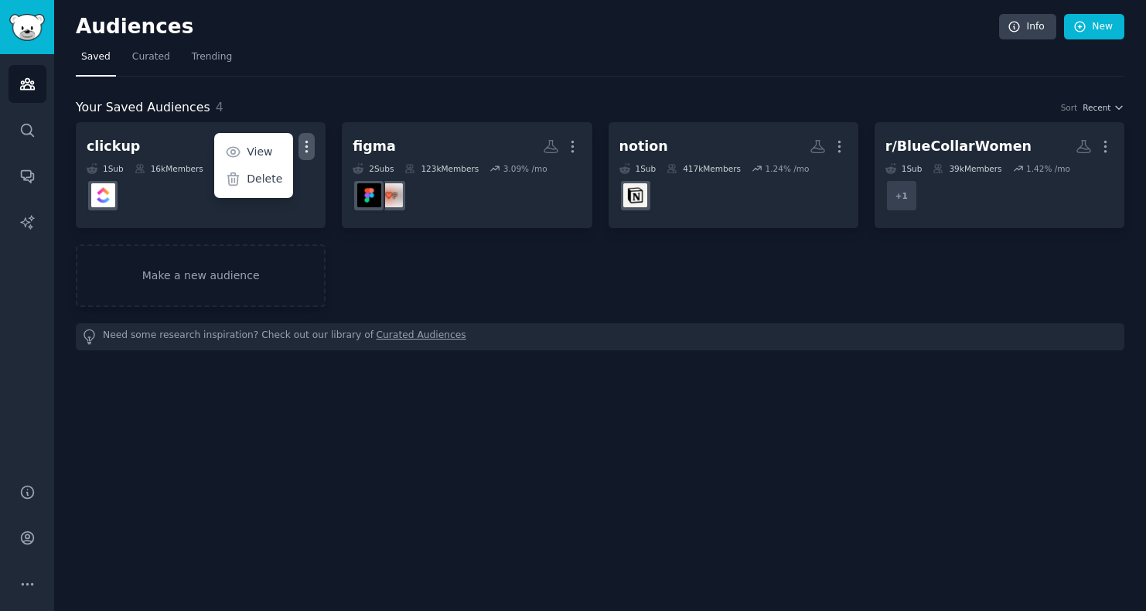
click at [443, 275] on div "clickup Custom Audience More View Delete 1 Sub 16k Members 2.13 % /mo figma Mor…" at bounding box center [600, 214] width 1048 height 185
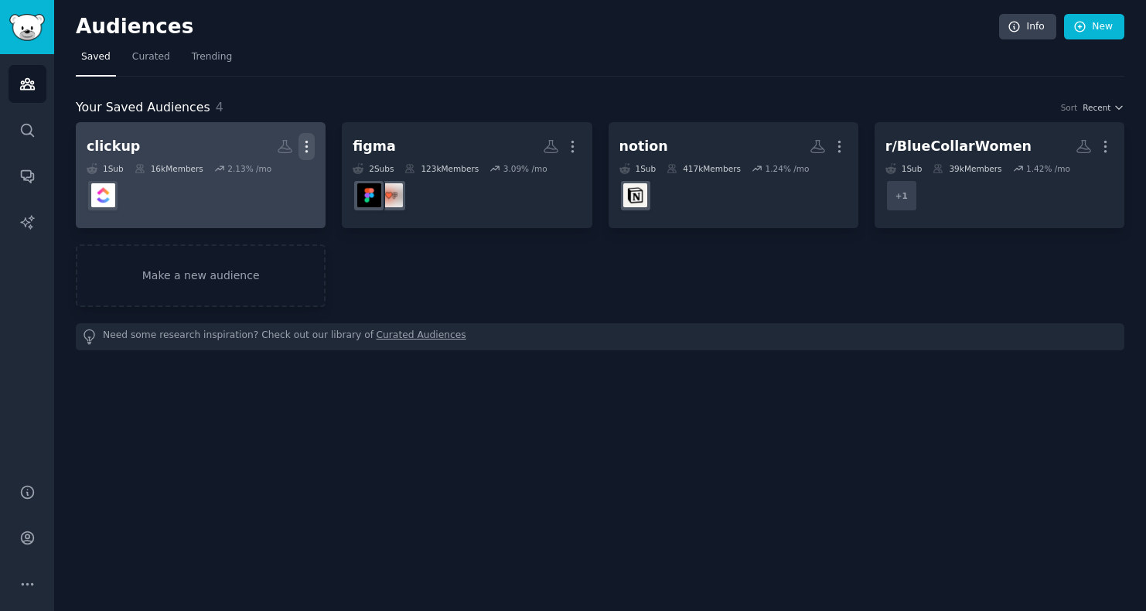
click at [306, 152] on icon "button" at bounding box center [307, 146] width 2 height 11
click at [259, 182] on p "Delete" at bounding box center [265, 179] width 36 height 16
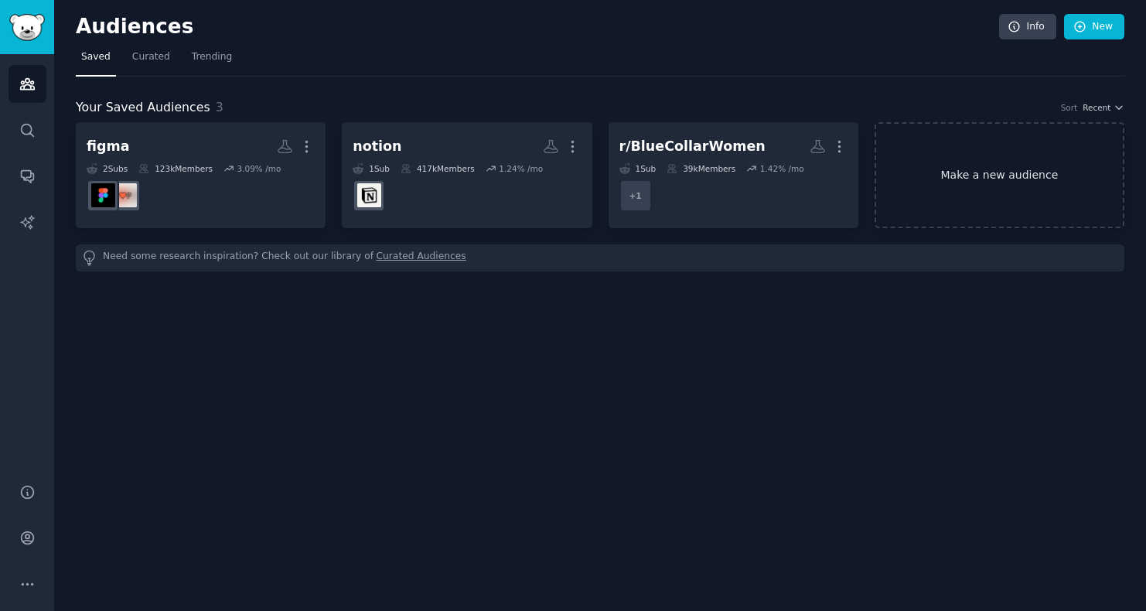
click at [973, 142] on link "Make a new audience" at bounding box center [999, 175] width 250 height 106
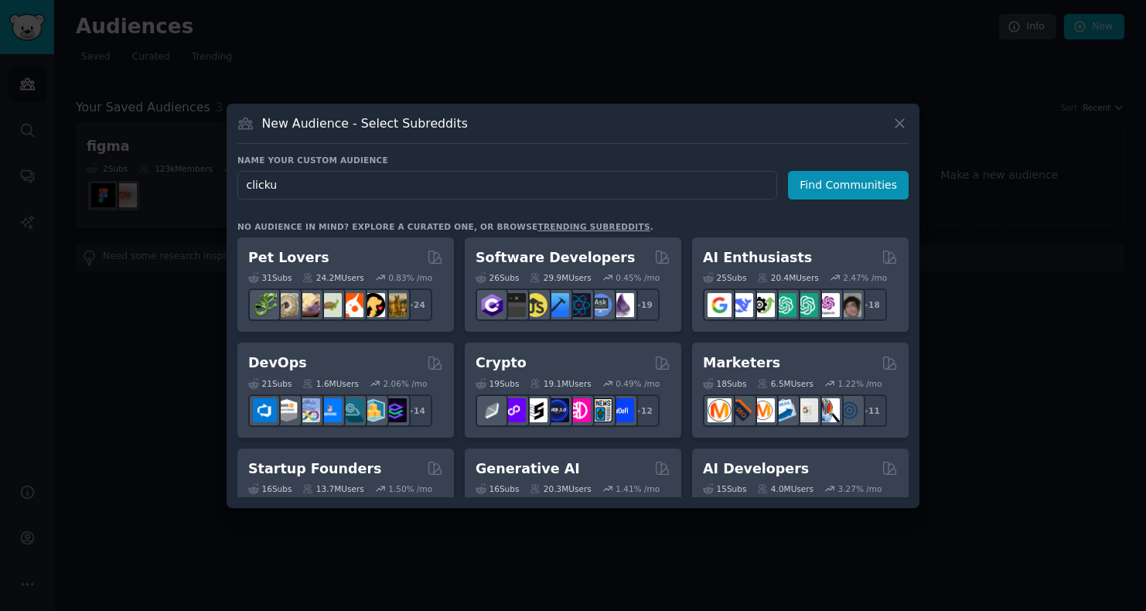
type input "clickup"
click button "Find Communities" at bounding box center [848, 185] width 121 height 29
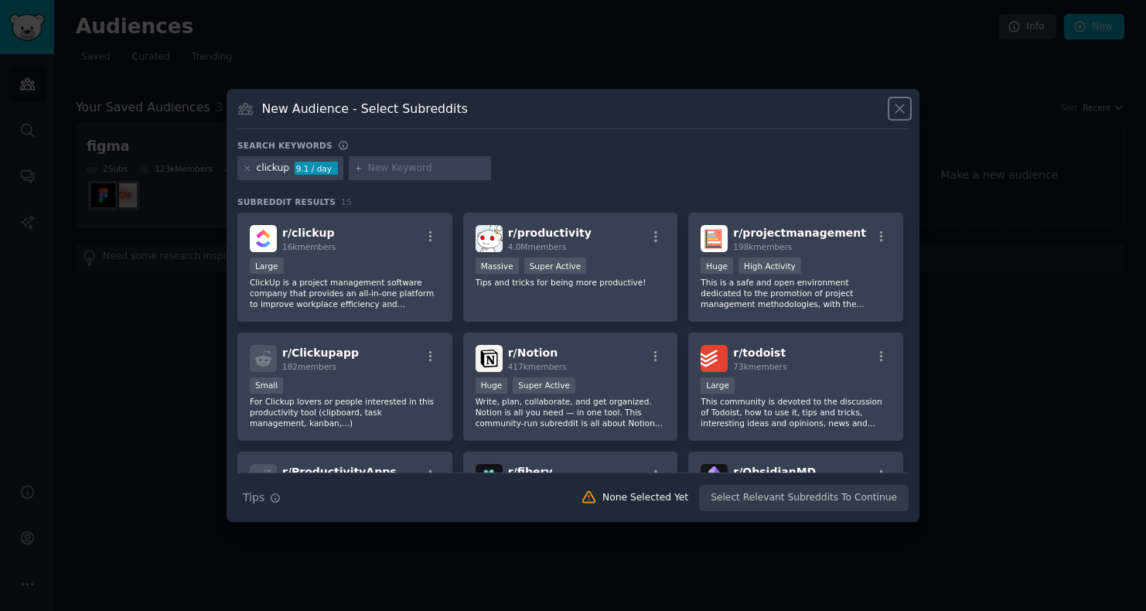
click at [894, 111] on icon at bounding box center [899, 109] width 16 height 16
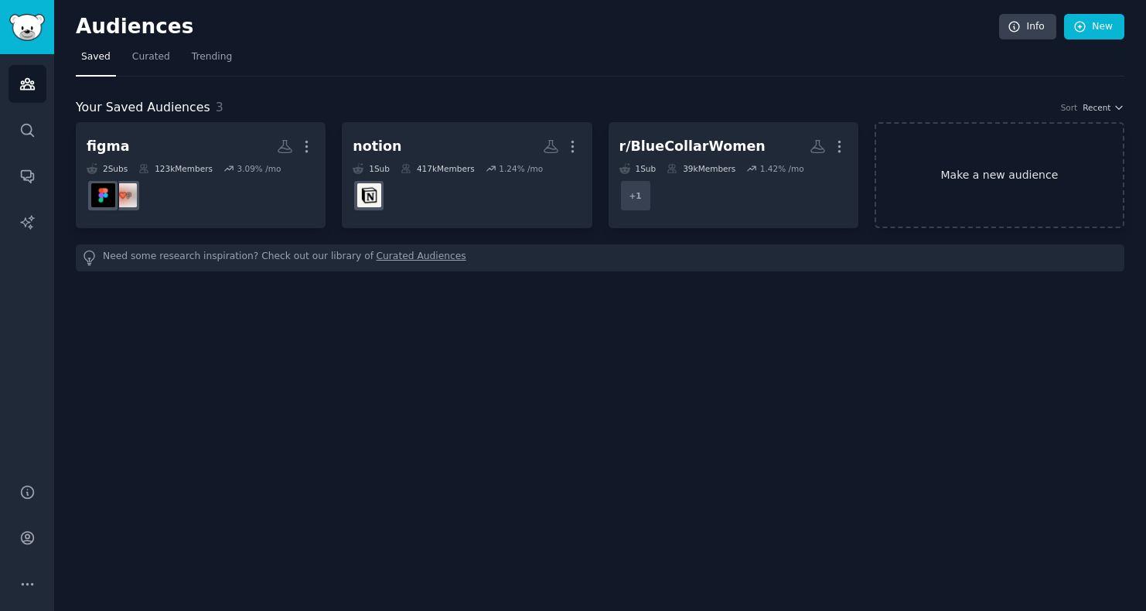
click at [1031, 189] on link "Make a new audience" at bounding box center [999, 175] width 250 height 106
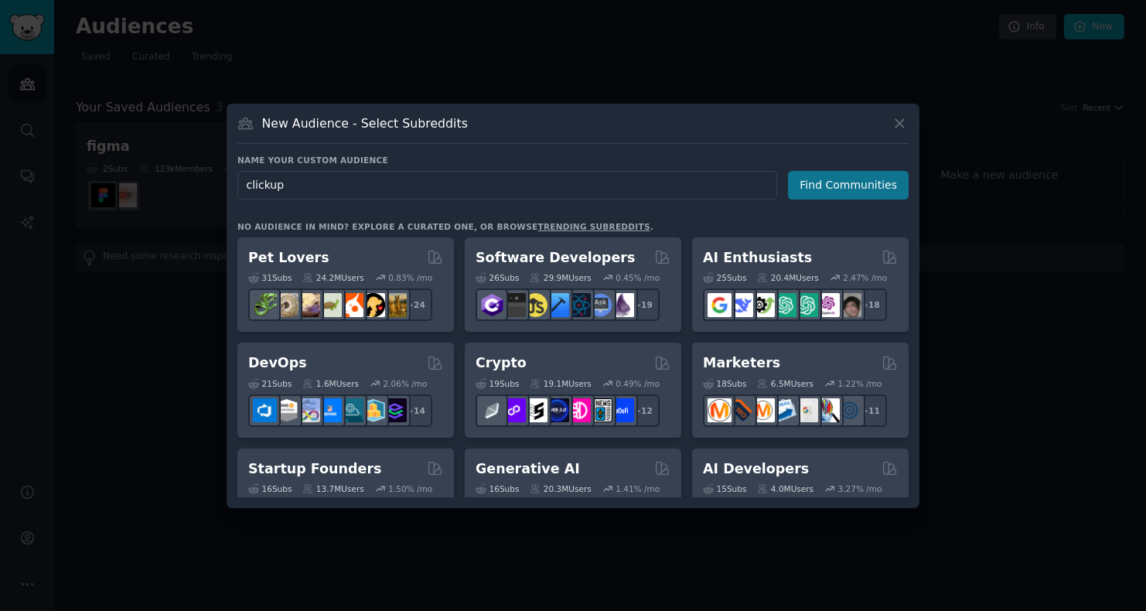
type input "clickup"
click at [834, 188] on button "Find Communities" at bounding box center [848, 185] width 121 height 29
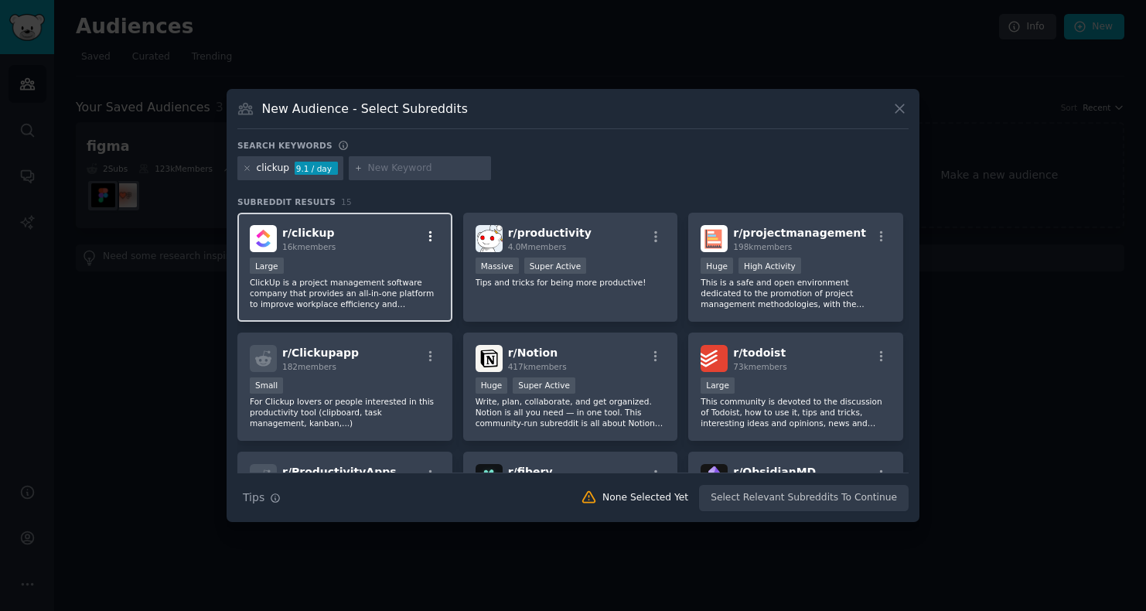
click at [435, 236] on button "button" at bounding box center [430, 237] width 19 height 14
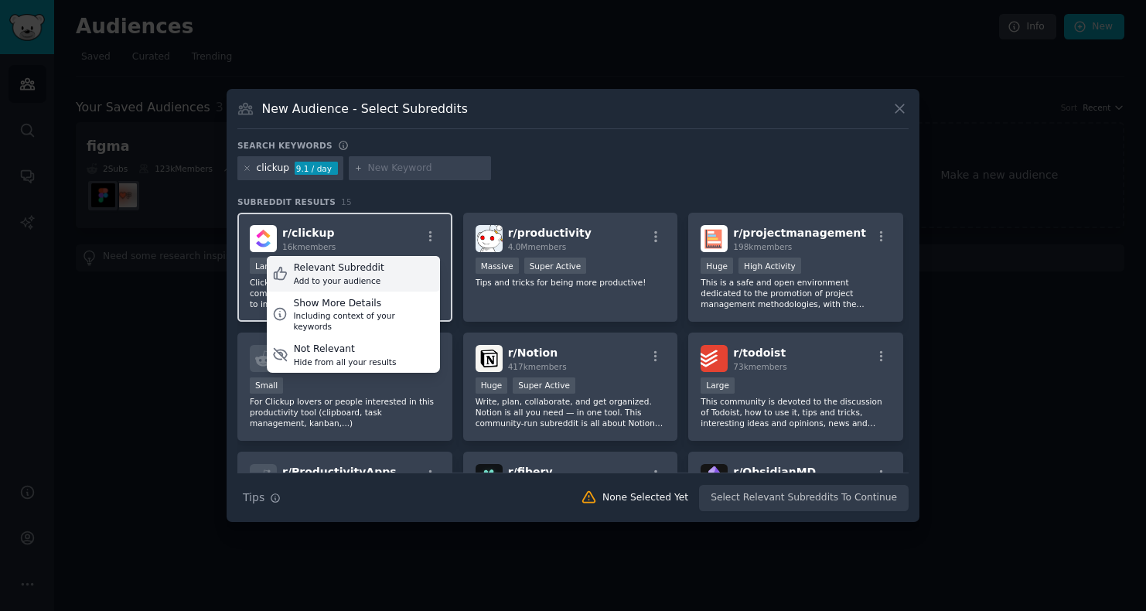
click at [398, 269] on div "Relevant Subreddit Add to your audience" at bounding box center [353, 274] width 173 height 36
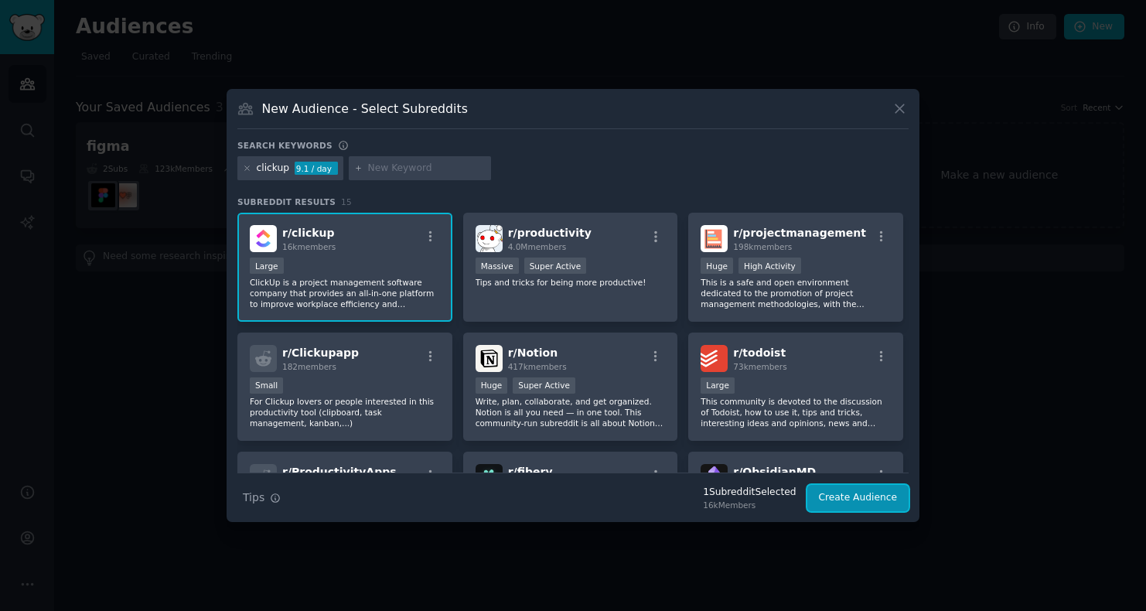
click at [872, 503] on button "Create Audience" at bounding box center [858, 498] width 102 height 26
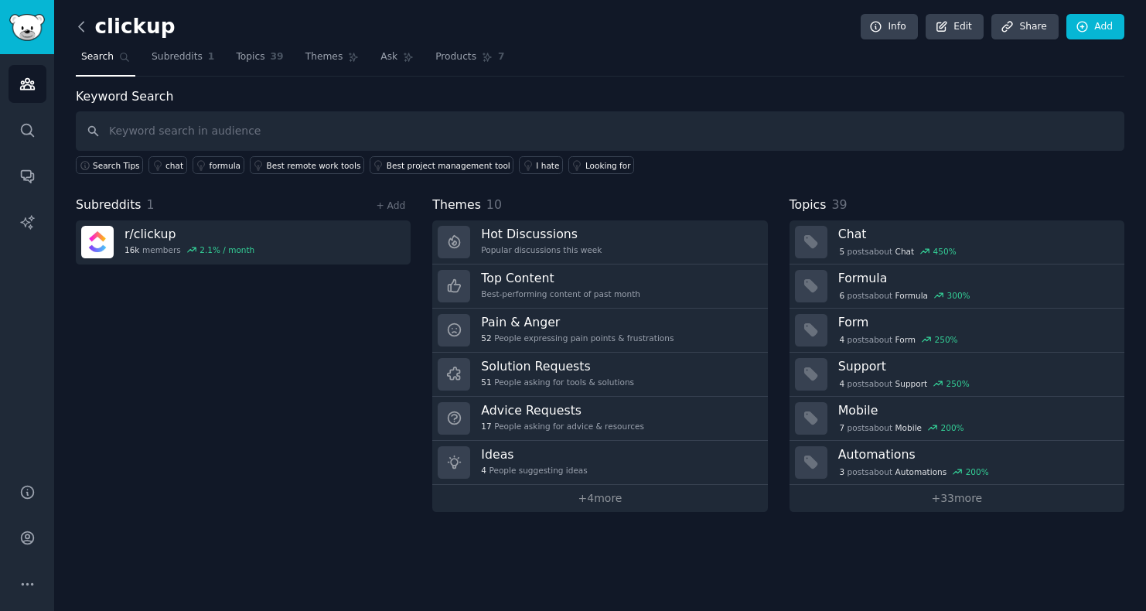
click at [87, 21] on icon at bounding box center [81, 27] width 16 height 16
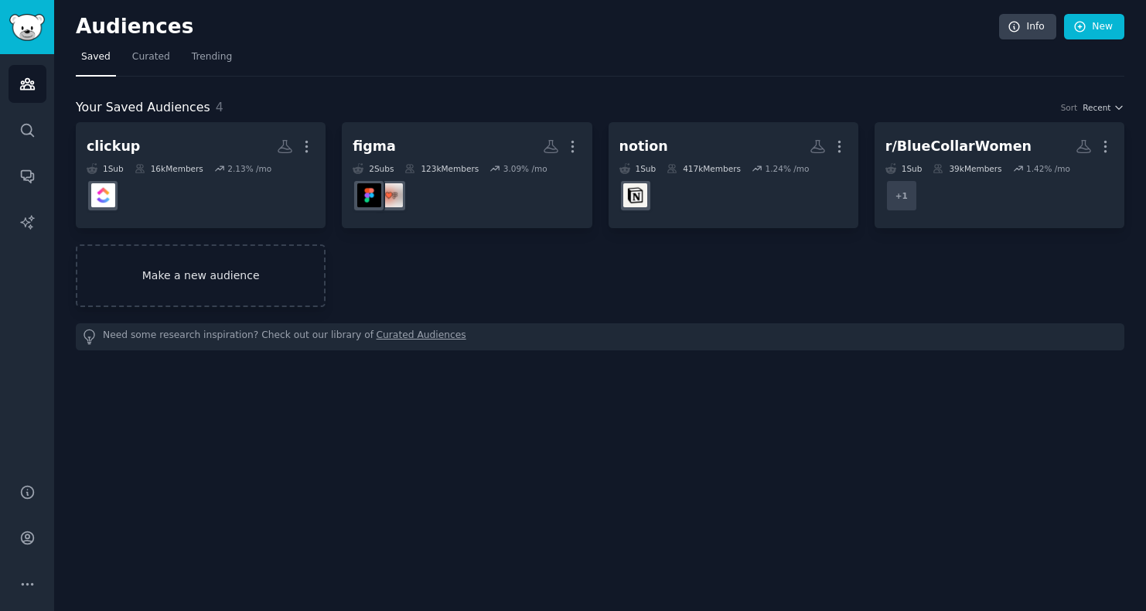
click at [193, 275] on link "Make a new audience" at bounding box center [201, 275] width 250 height 63
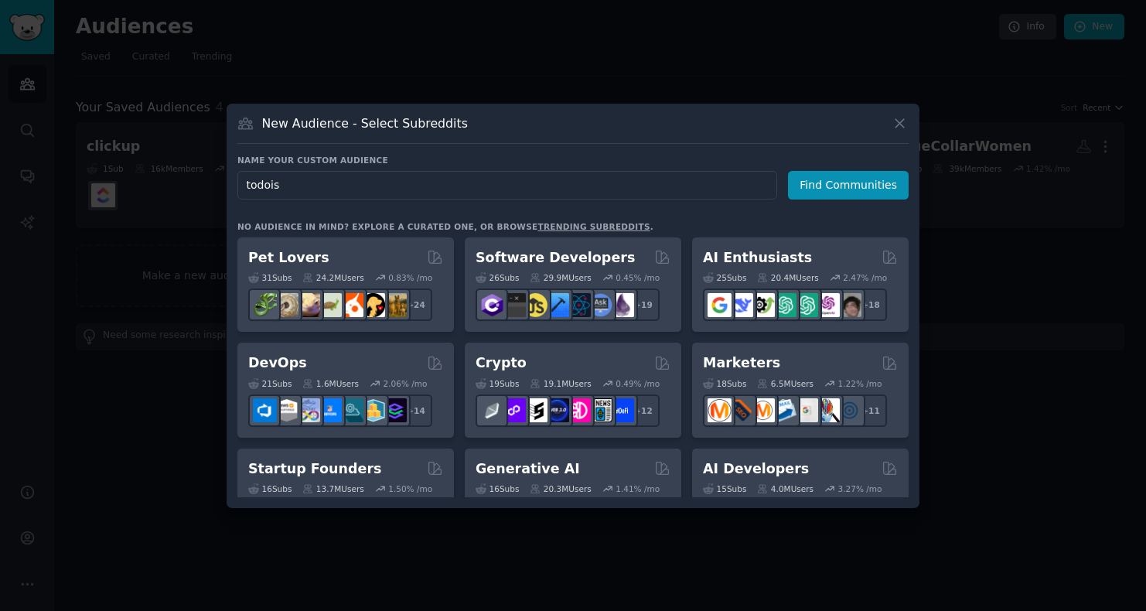
type input "todoist"
click button "Find Communities" at bounding box center [848, 185] width 121 height 29
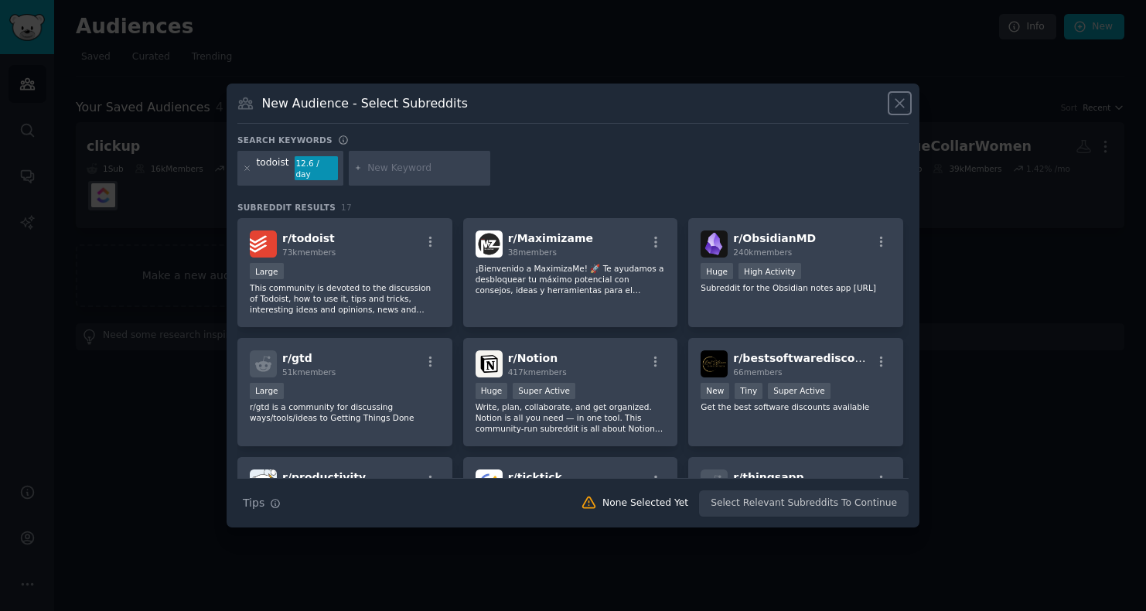
click at [900, 105] on icon at bounding box center [899, 103] width 16 height 16
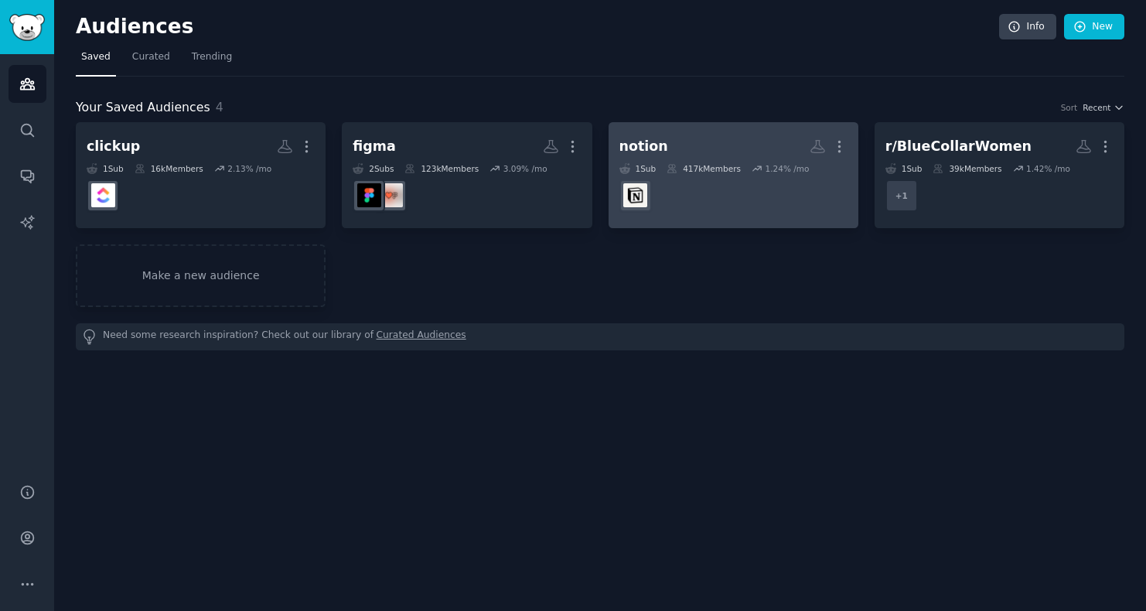
click at [725, 216] on dd "r/Notion" at bounding box center [733, 195] width 228 height 43
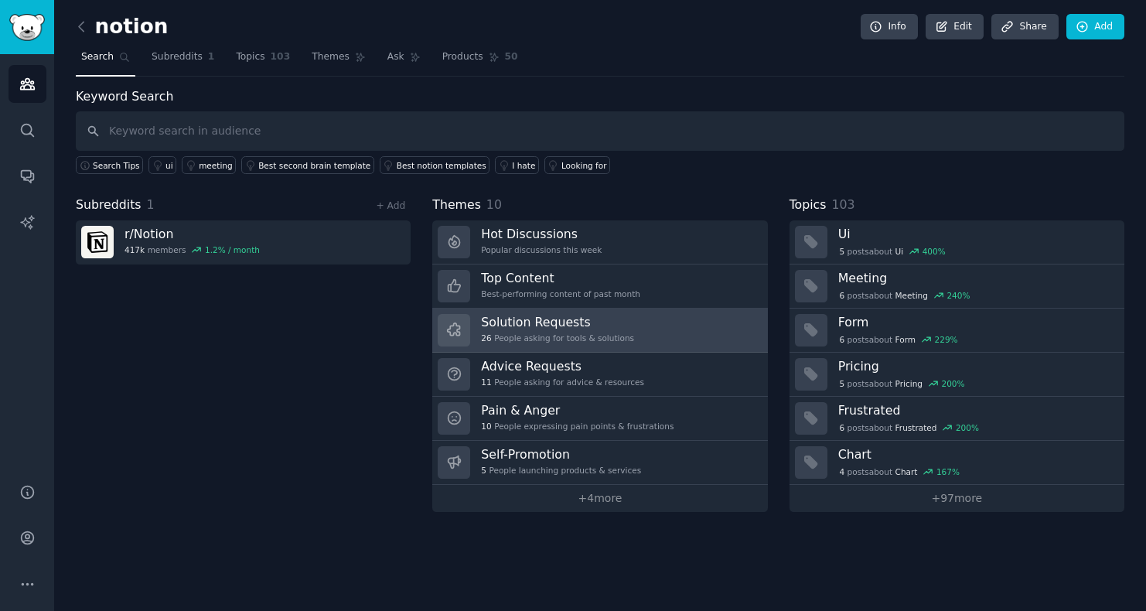
click at [652, 331] on link "Solution Requests 26 People asking for tools & solutions" at bounding box center [599, 330] width 335 height 44
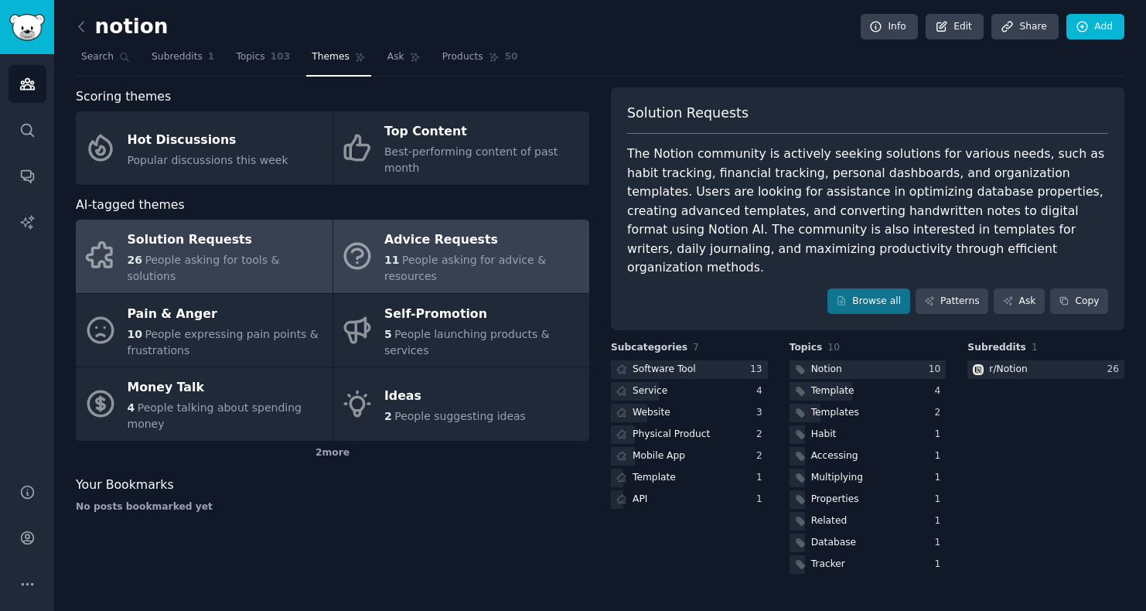
click at [359, 254] on icon at bounding box center [357, 256] width 32 height 32
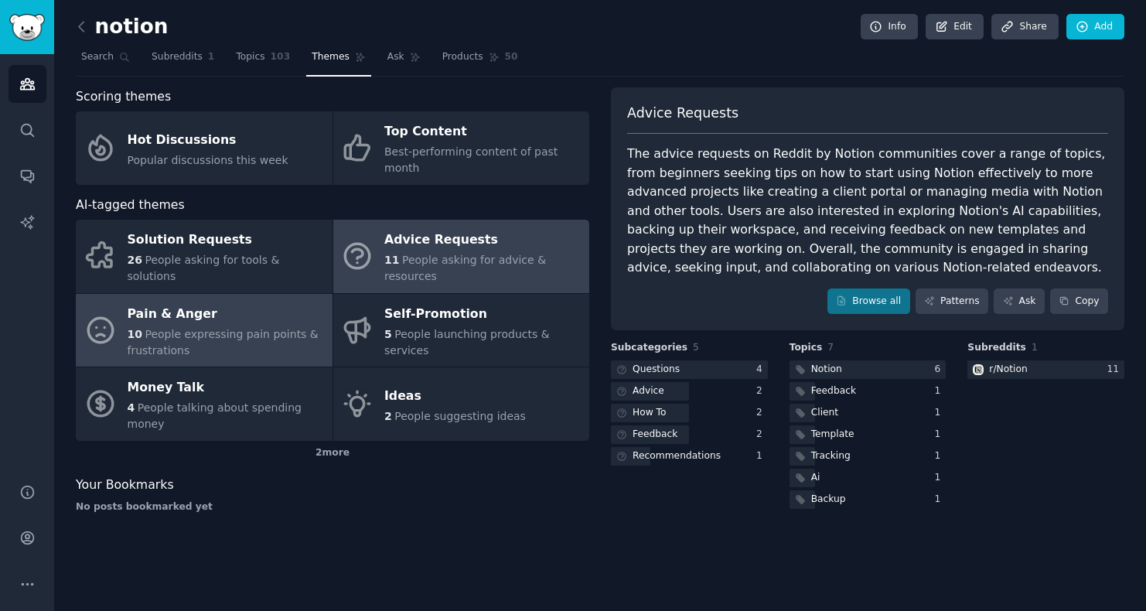
click at [232, 349] on link "Pain & Anger 10 People expressing pain points & frustrations" at bounding box center [204, 330] width 257 height 73
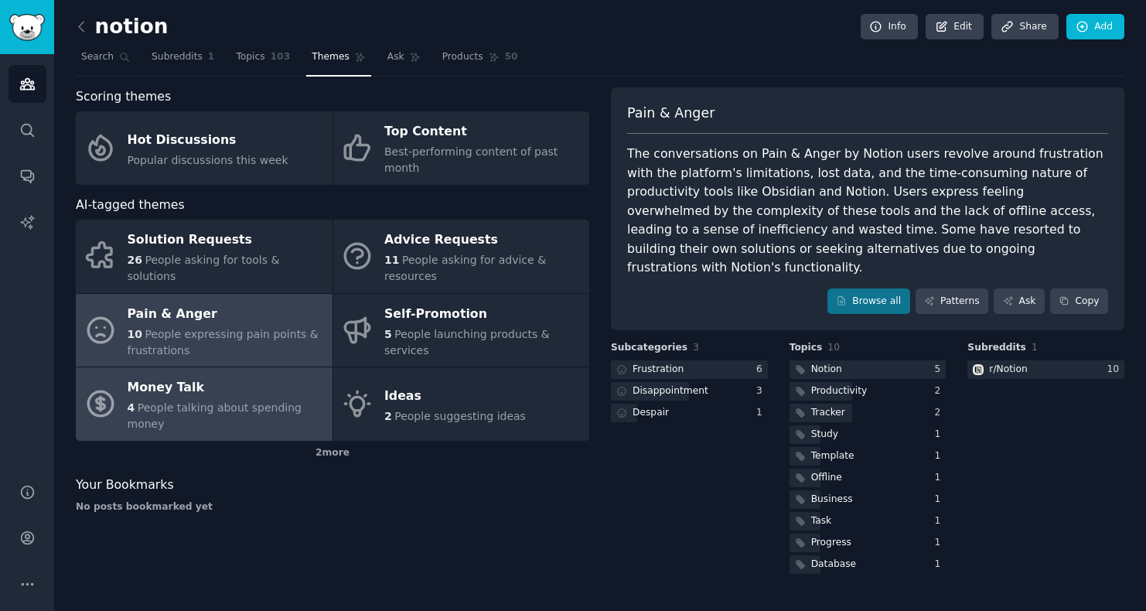
click at [303, 400] on div "4 People talking about spending money" at bounding box center [226, 416] width 197 height 32
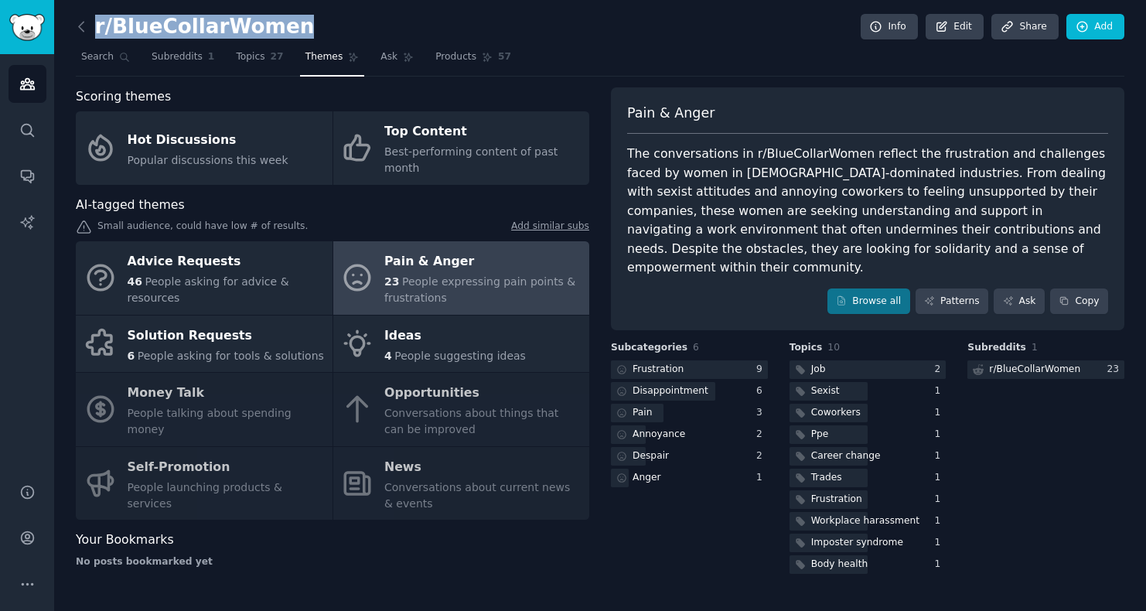
click at [80, 36] on link at bounding box center [85, 27] width 19 height 25
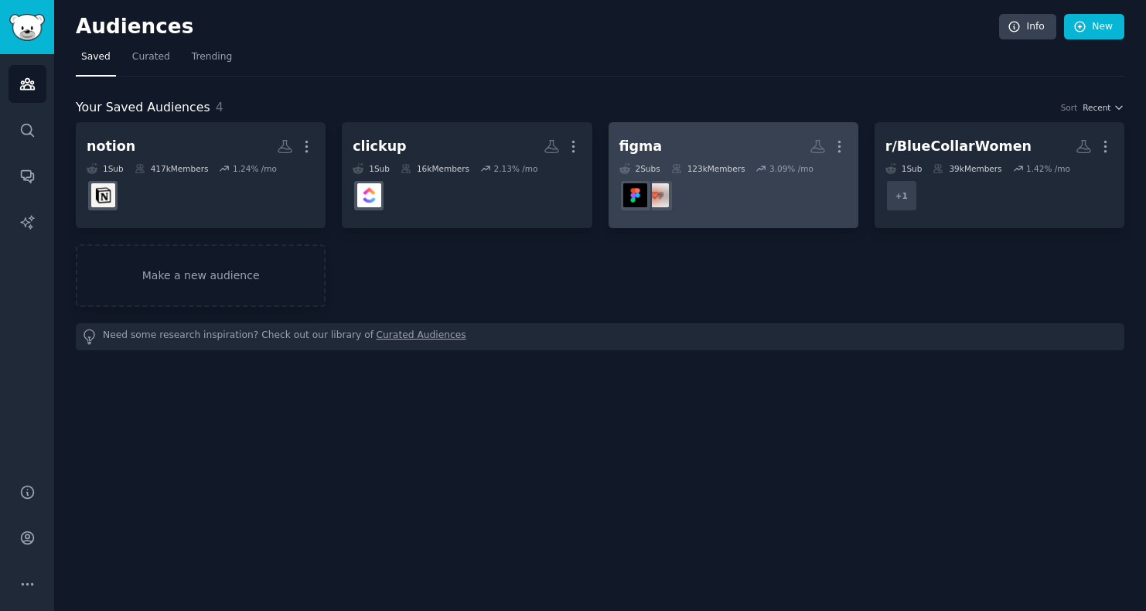
click at [802, 173] on div "3.09 % /mo" at bounding box center [791, 168] width 44 height 11
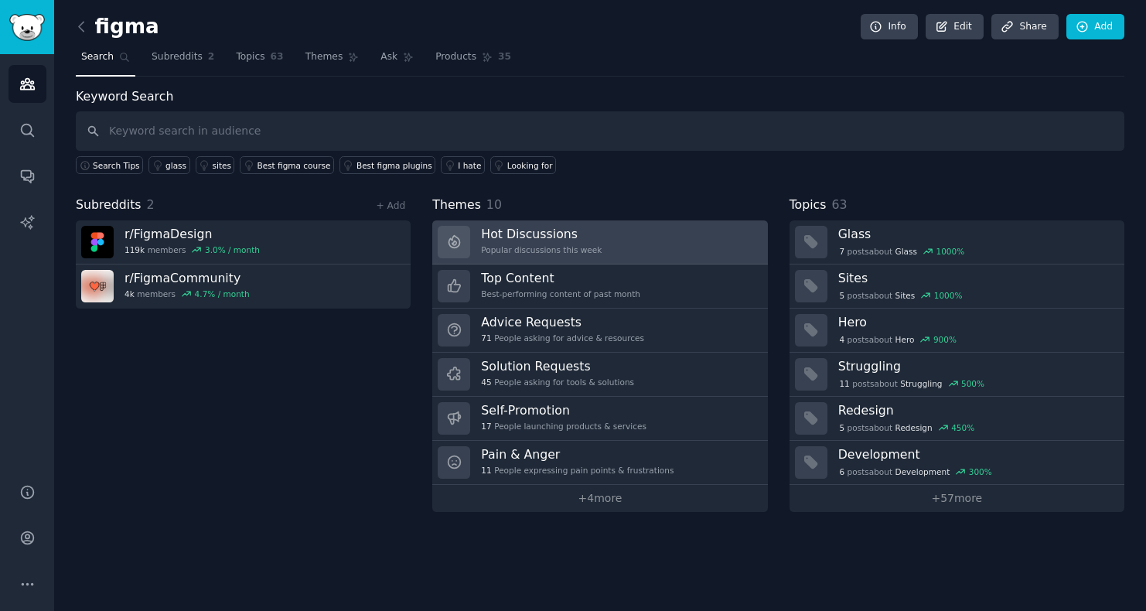
click at [609, 230] on link "Hot Discussions Popular discussions this week" at bounding box center [599, 242] width 335 height 44
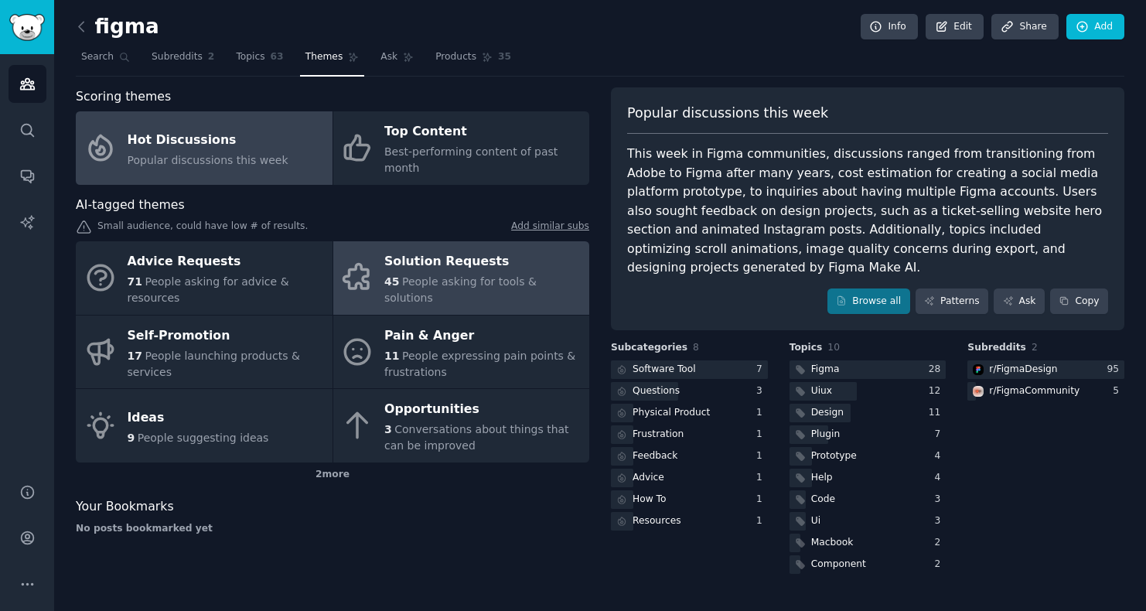
click at [529, 278] on span "People asking for tools & solutions" at bounding box center [460, 289] width 152 height 29
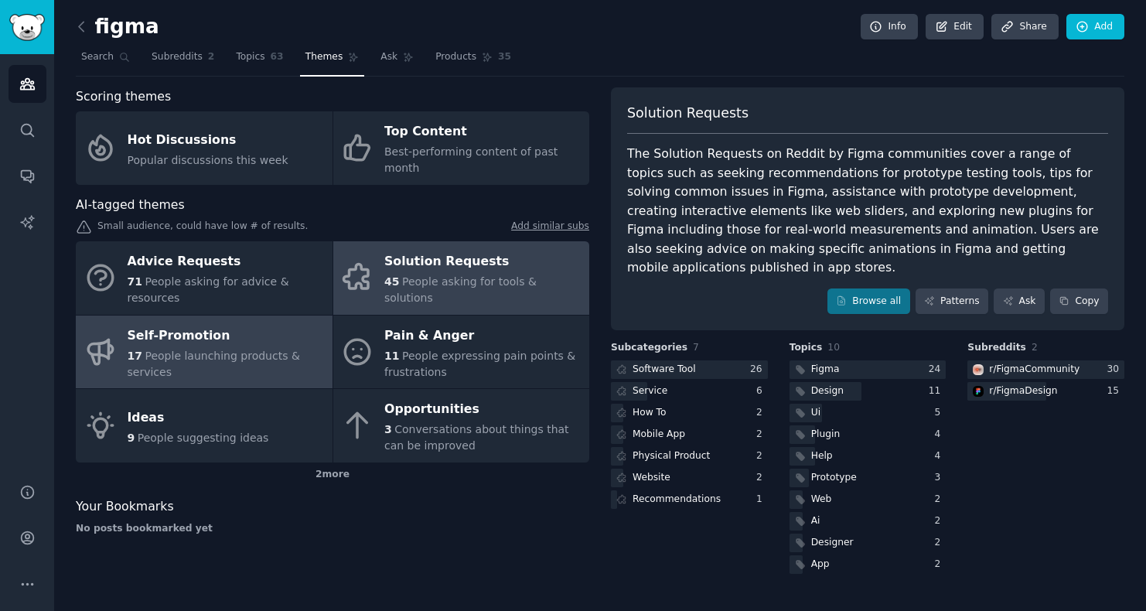
click at [169, 348] on div "17 People launching products & services" at bounding box center [226, 364] width 197 height 32
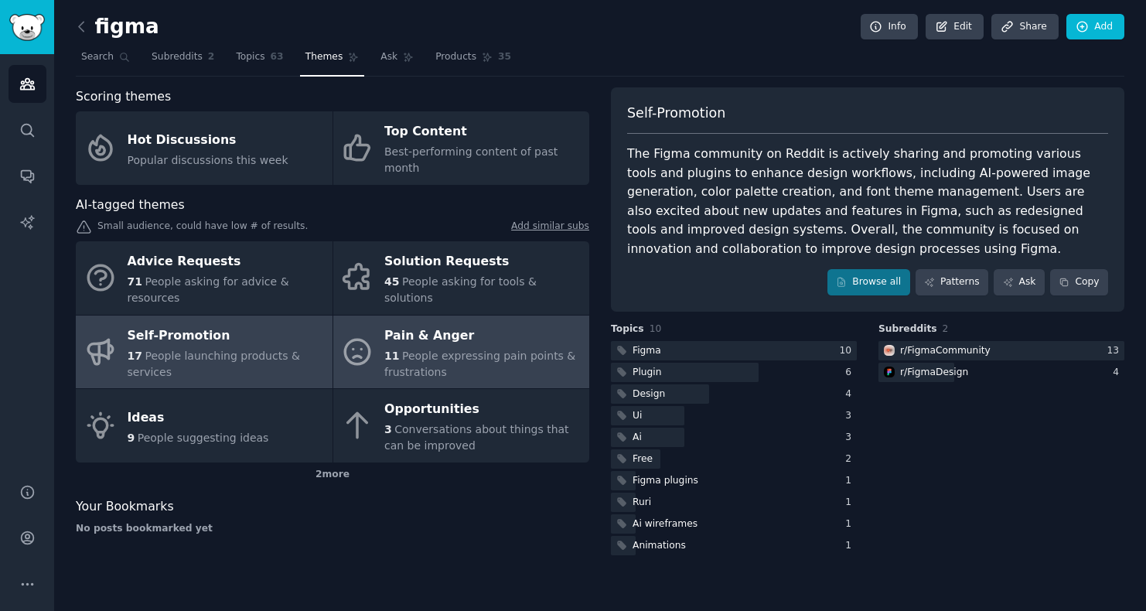
click at [457, 349] on div "11 People expressing pain points & frustrations" at bounding box center [482, 364] width 197 height 32
